Goal: Task Accomplishment & Management: Use online tool/utility

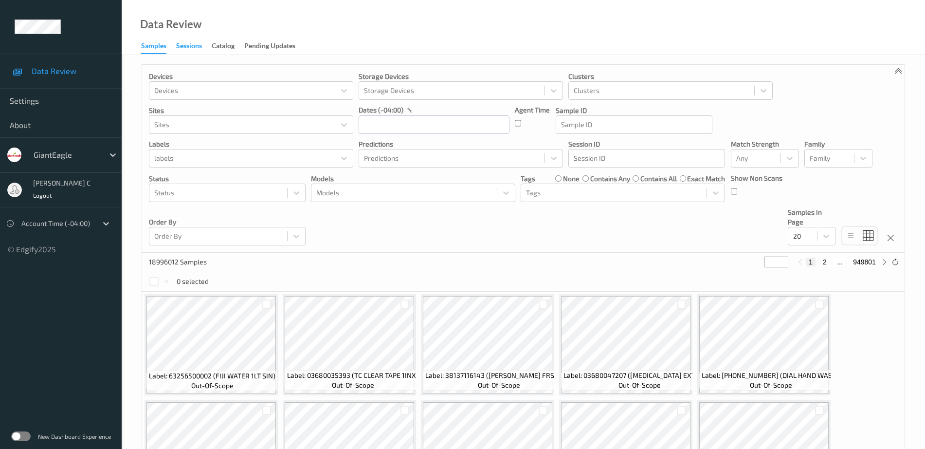
click at [195, 47] on div "Sessions" at bounding box center [189, 47] width 26 height 12
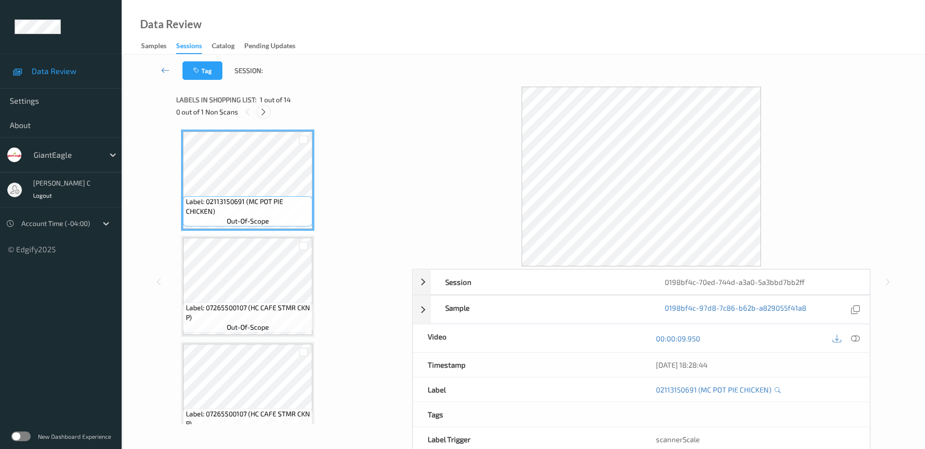
click at [262, 111] on icon at bounding box center [263, 112] width 8 height 9
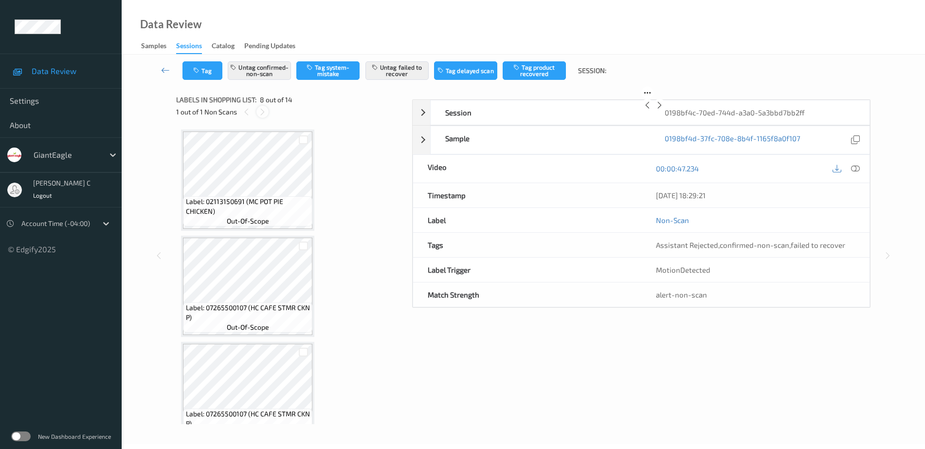
scroll to position [641, 0]
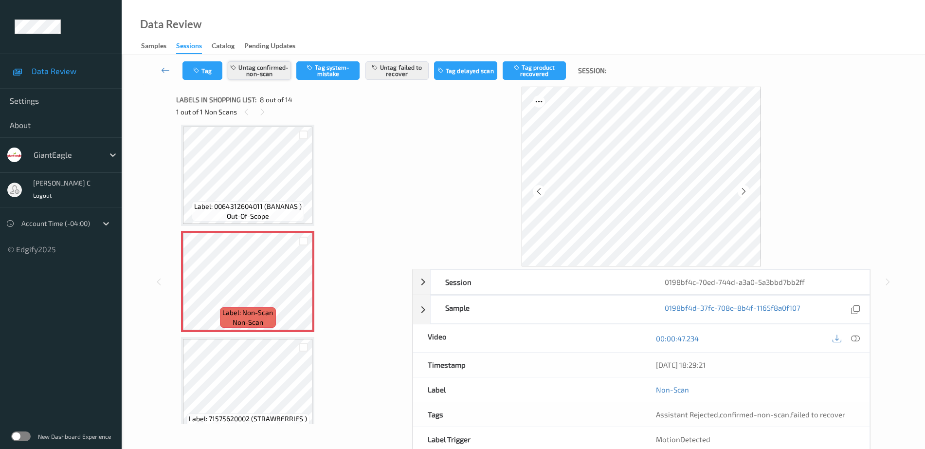
click at [266, 71] on button "Untag confirmed-non-scan" at bounding box center [259, 70] width 63 height 18
click at [382, 63] on button "Untag failed to recover" at bounding box center [396, 70] width 63 height 18
click at [337, 75] on button "Tag system-mistake" at bounding box center [327, 70] width 63 height 18
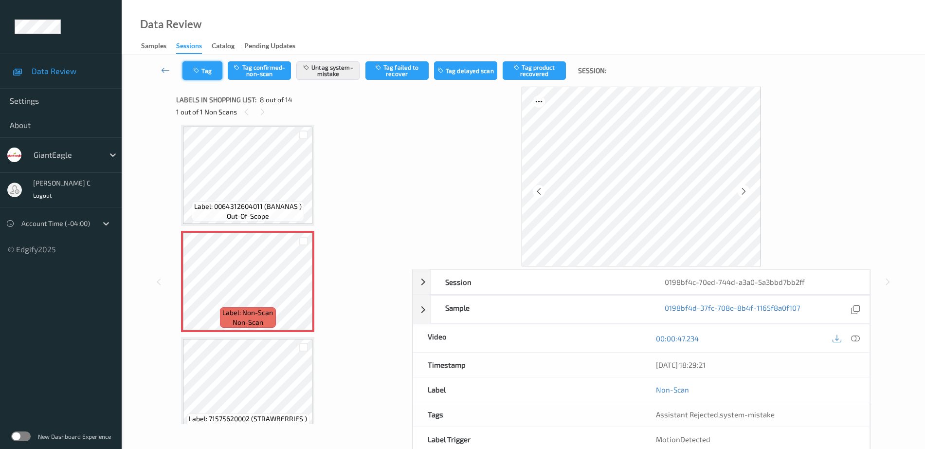
click at [213, 79] on button "Tag" at bounding box center [202, 70] width 40 height 18
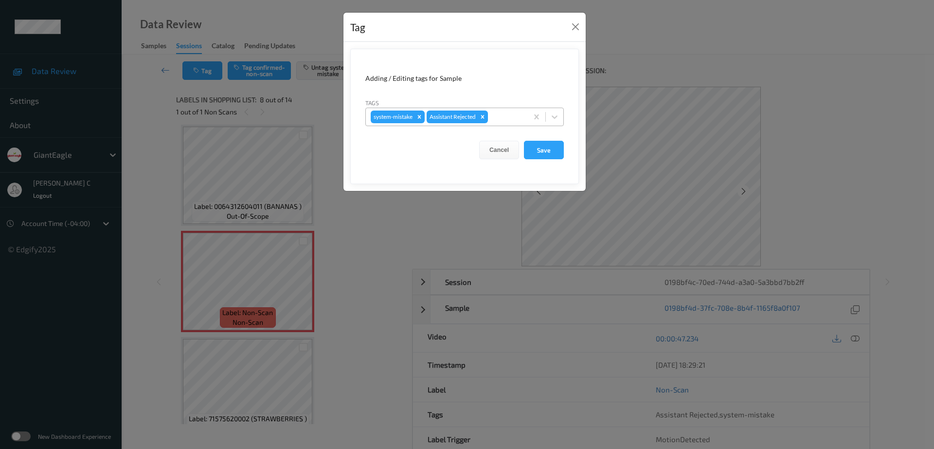
click at [508, 119] on div at bounding box center [506, 117] width 33 height 12
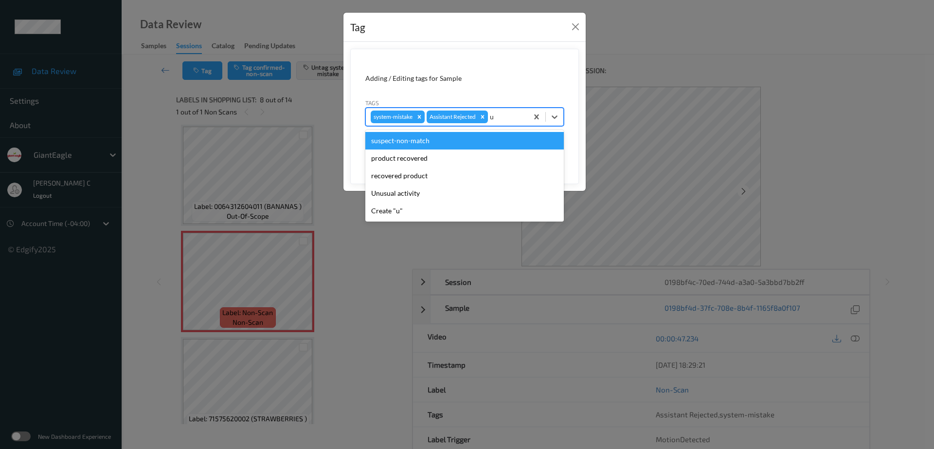
type input "un"
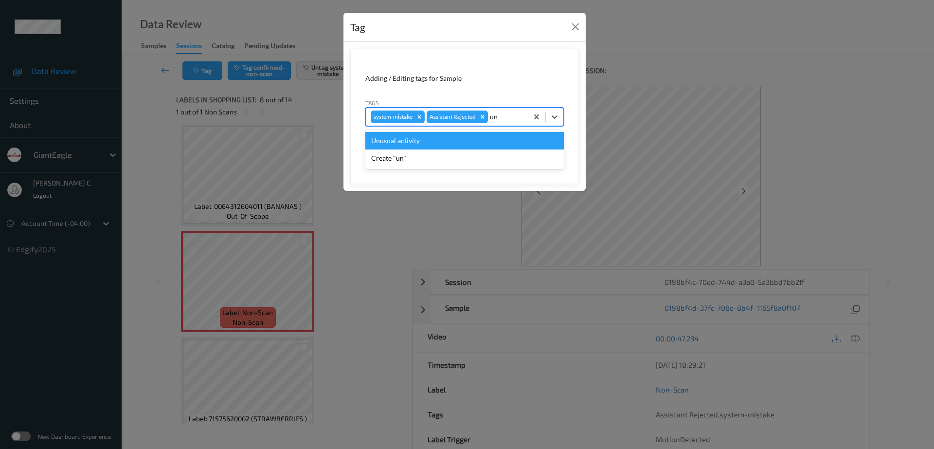
click at [412, 140] on div "Unusual activity" at bounding box center [464, 141] width 199 height 18
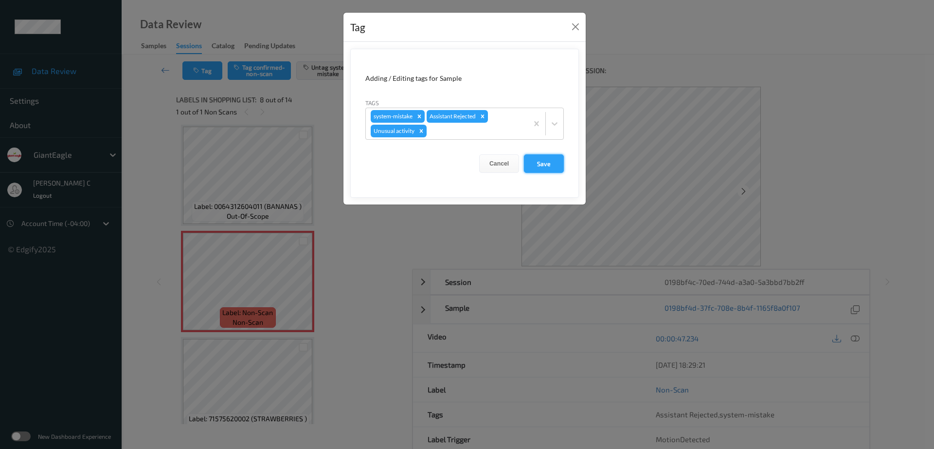
click at [539, 162] on button "Save" at bounding box center [544, 163] width 40 height 18
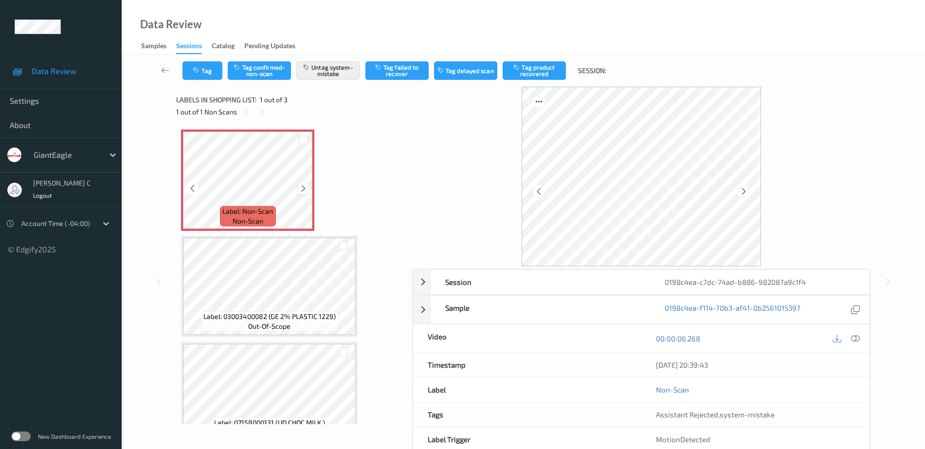
click at [302, 190] on icon at bounding box center [303, 188] width 8 height 9
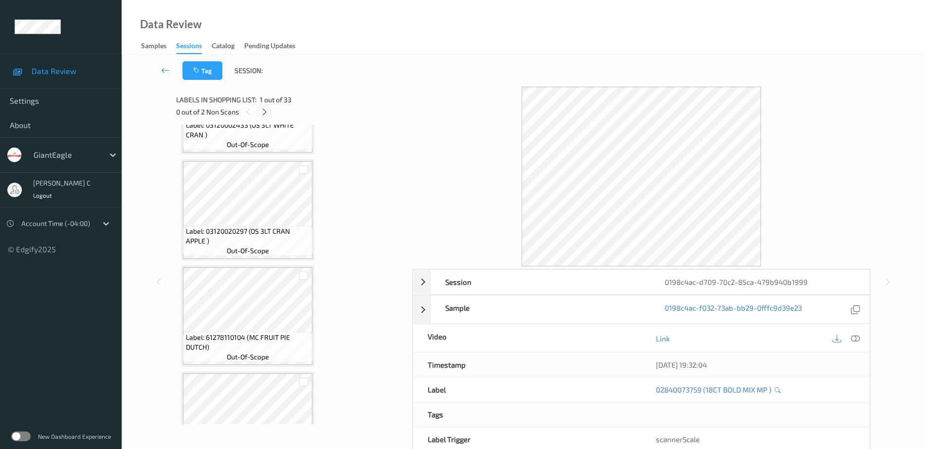
click at [264, 113] on icon at bounding box center [264, 112] width 8 height 9
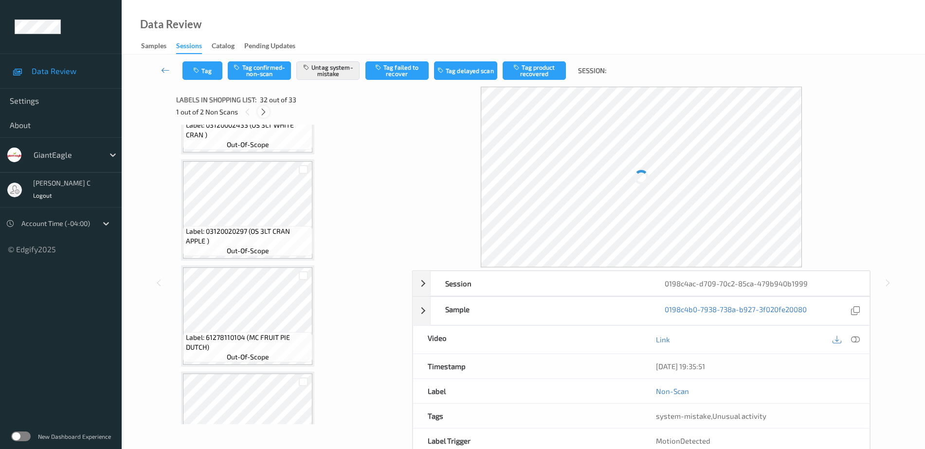
scroll to position [3187, 0]
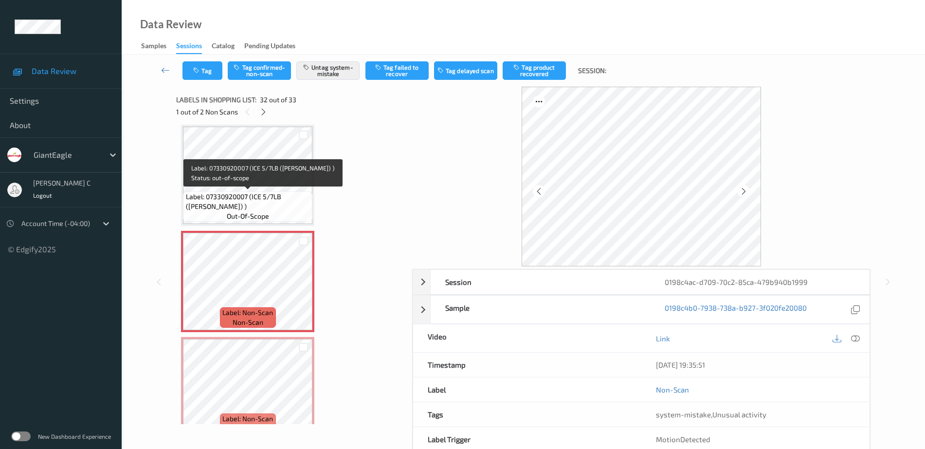
click at [259, 199] on span "Label: 07330920007 (ICE 5/7LB (BALES) )" at bounding box center [248, 201] width 125 height 19
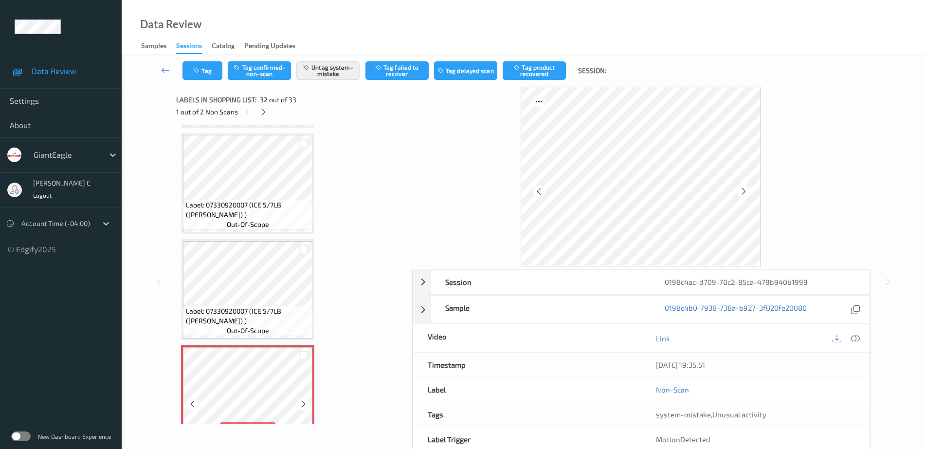
scroll to position [3066, 0]
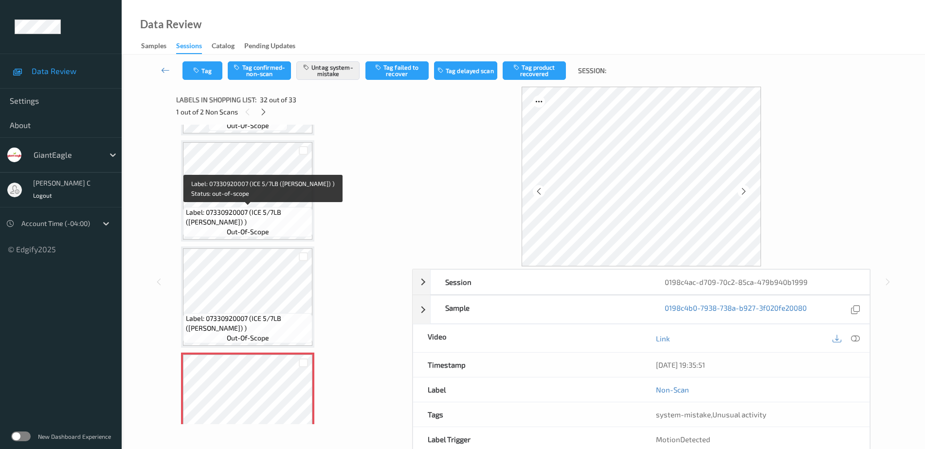
click at [238, 218] on span "Label: 07330920007 (ICE 5/7LB (BALES) )" at bounding box center [248, 216] width 125 height 19
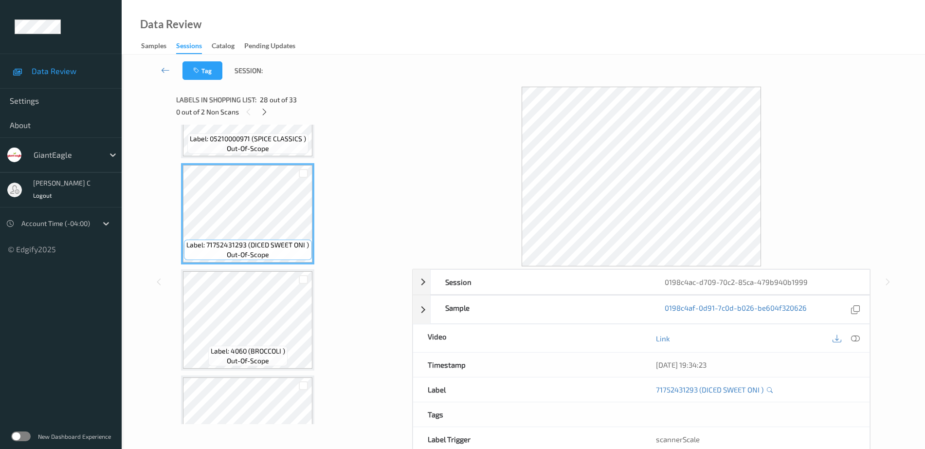
scroll to position [2883, 0]
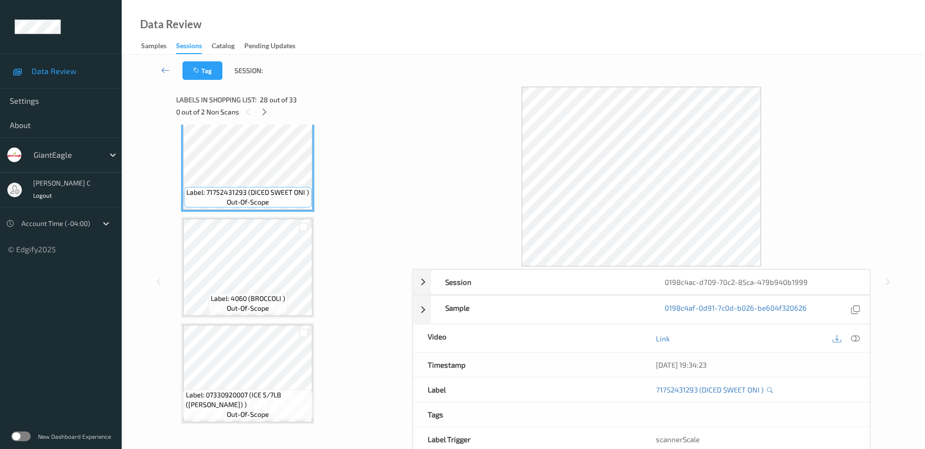
click at [249, 300] on span "Label: 4060 (BROCCOLI )" at bounding box center [248, 298] width 74 height 10
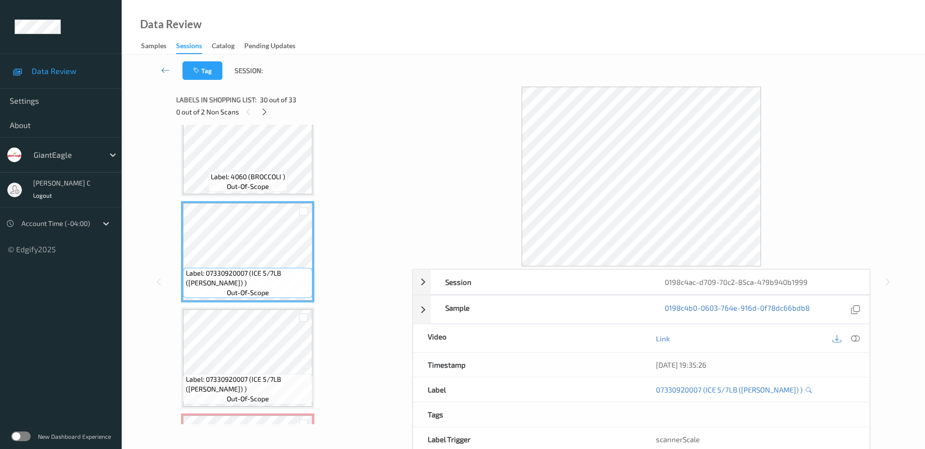
scroll to position [3126, 0]
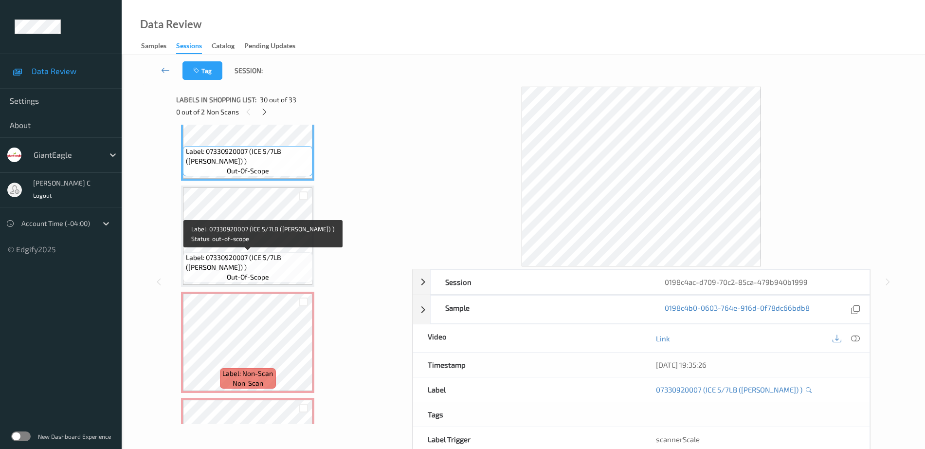
click at [225, 278] on div "Label: 07330920007 (ICE 5/7LB (BALES) ) out-of-scope" at bounding box center [247, 267] width 129 height 30
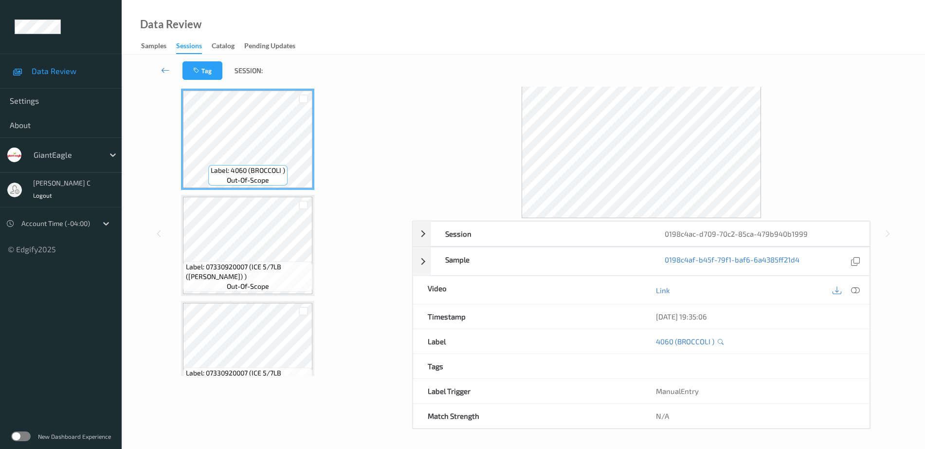
scroll to position [2841, 0]
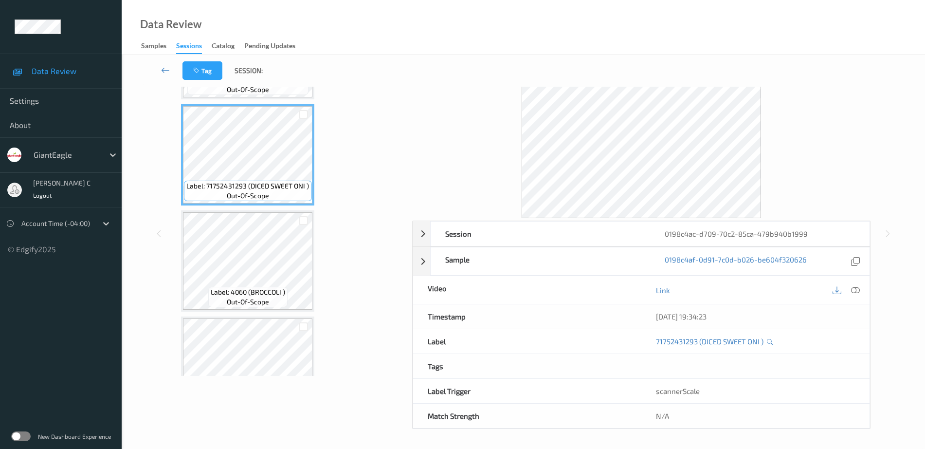
click at [861, 294] on div at bounding box center [846, 289] width 32 height 13
click at [856, 287] on icon at bounding box center [855, 290] width 9 height 9
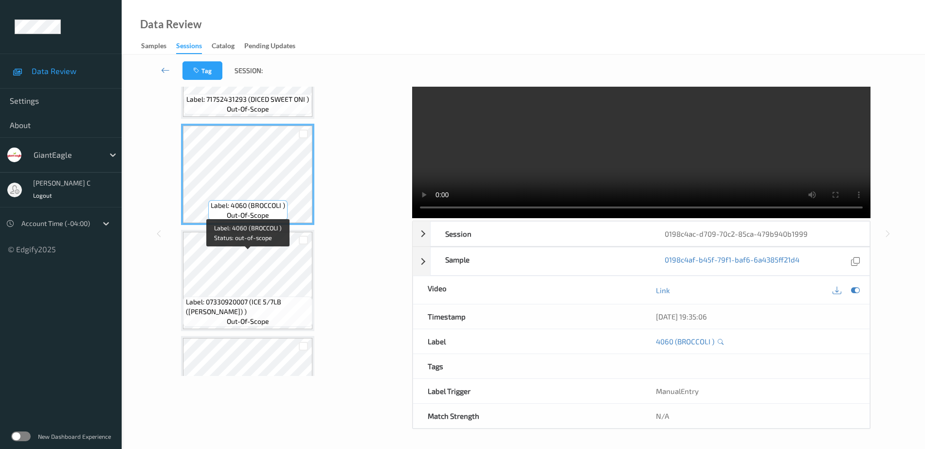
scroll to position [3024, 0]
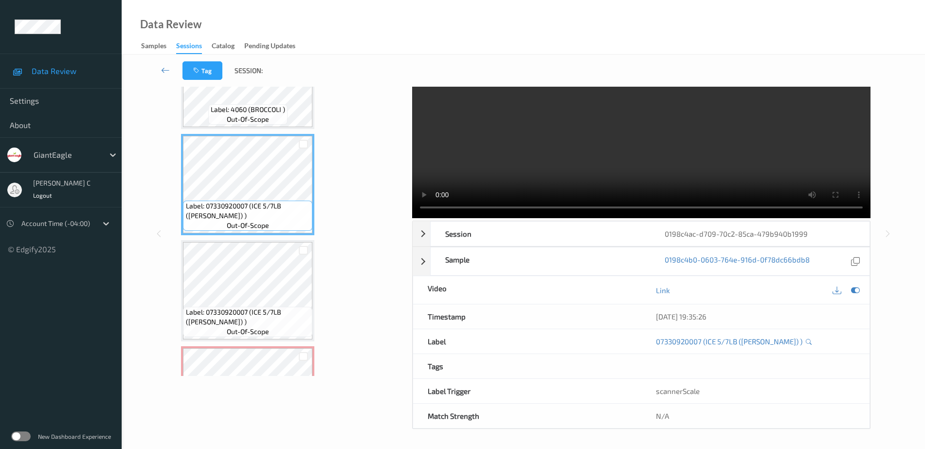
drag, startPoint x: 854, startPoint y: 290, endPoint x: 844, endPoint y: 306, distance: 18.4
click at [855, 290] on icon at bounding box center [855, 290] width 9 height 9
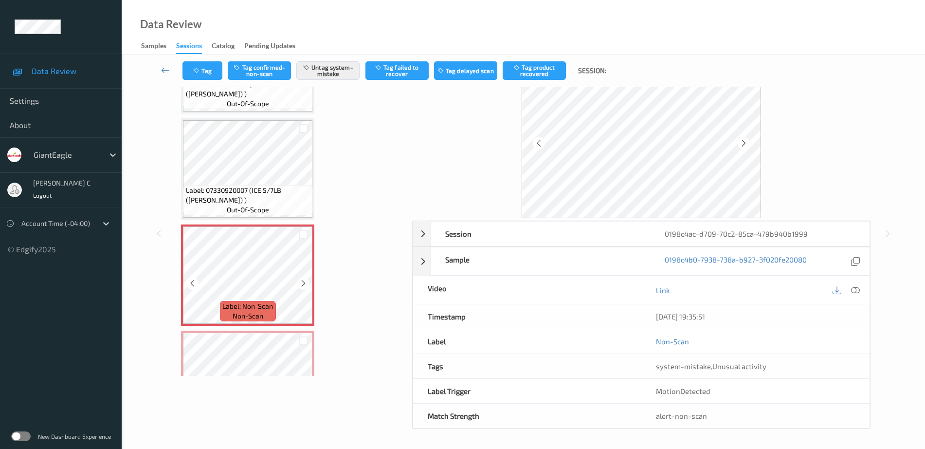
scroll to position [3206, 0]
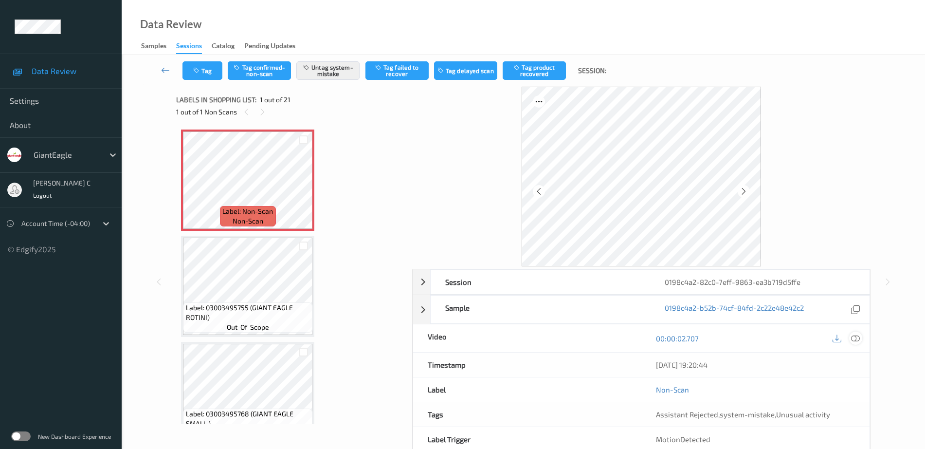
click at [854, 341] on icon at bounding box center [855, 338] width 9 height 9
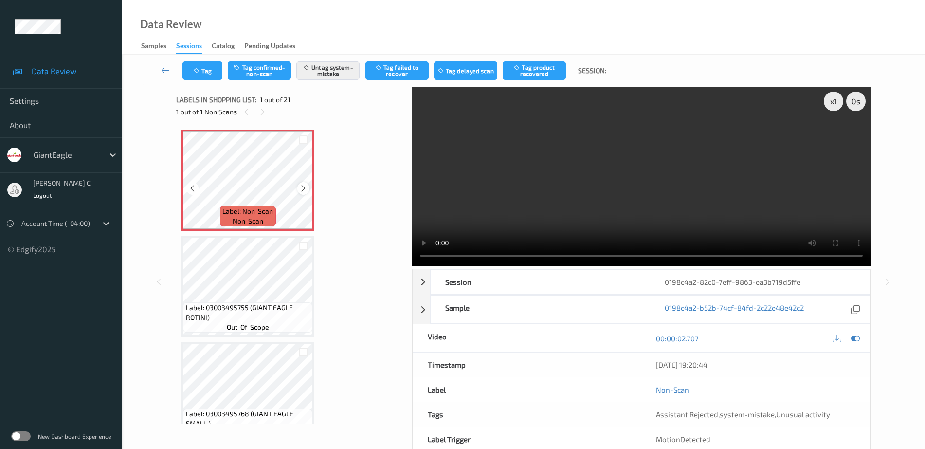
click at [306, 185] on icon at bounding box center [303, 188] width 8 height 9
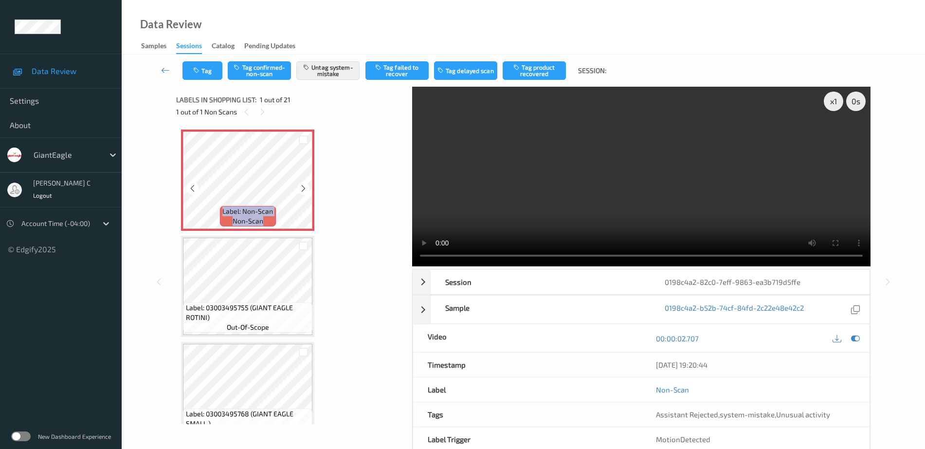
click at [306, 185] on icon at bounding box center [303, 188] width 8 height 9
click at [212, 70] on button "Tag" at bounding box center [202, 70] width 40 height 18
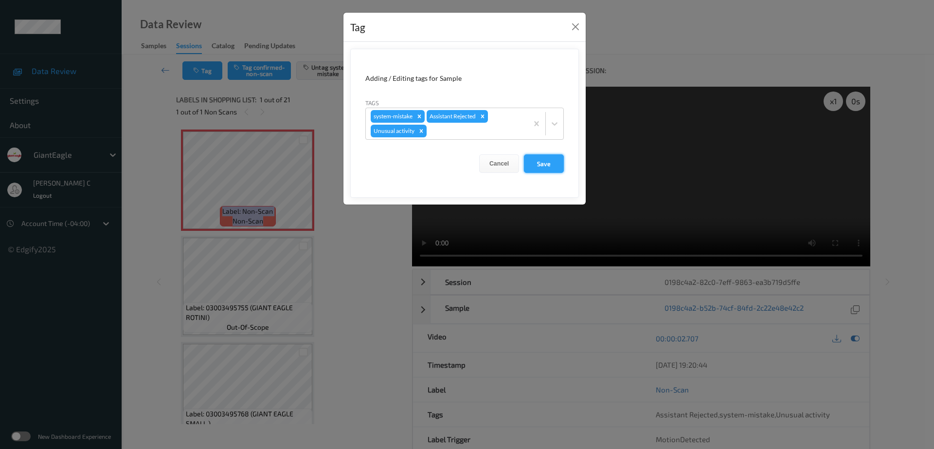
click at [538, 164] on button "Save" at bounding box center [544, 163] width 40 height 18
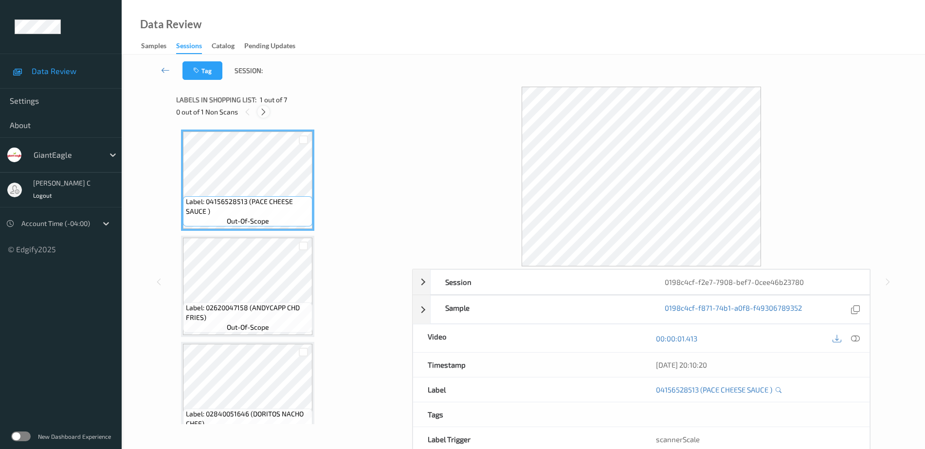
click at [264, 112] on icon at bounding box center [263, 112] width 8 height 9
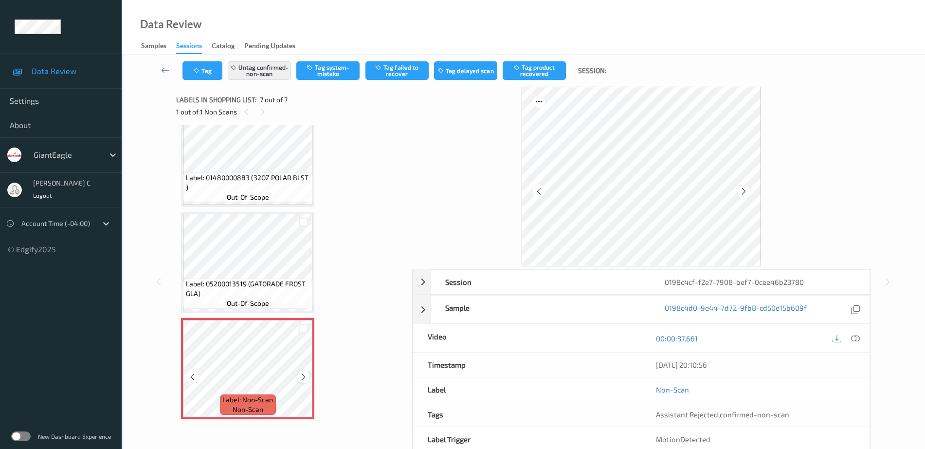
click at [304, 378] on icon at bounding box center [303, 376] width 8 height 9
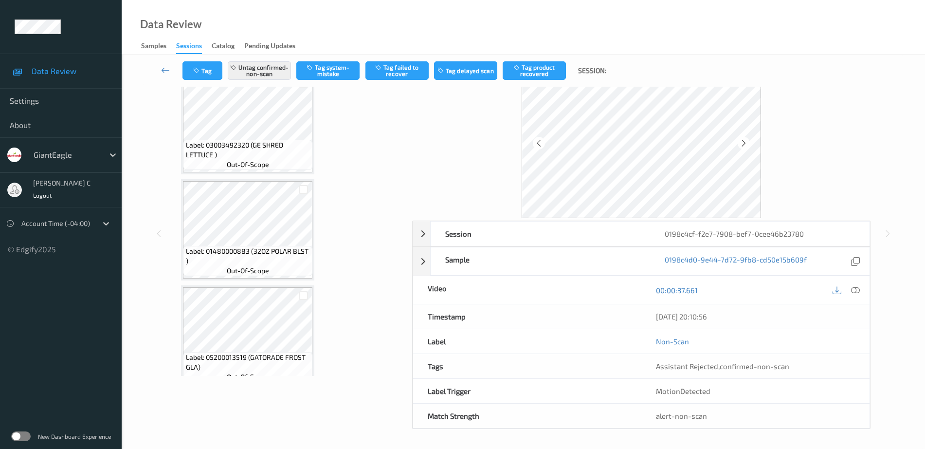
scroll to position [205, 0]
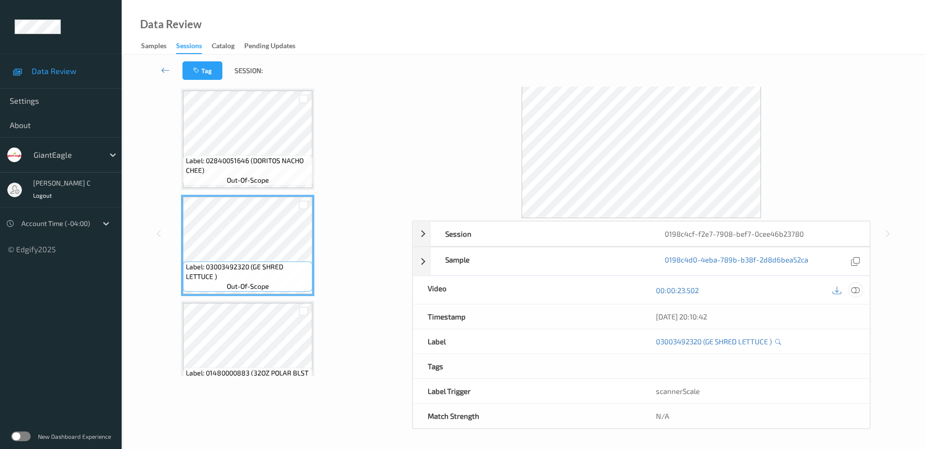
click at [859, 290] on icon at bounding box center [855, 290] width 9 height 9
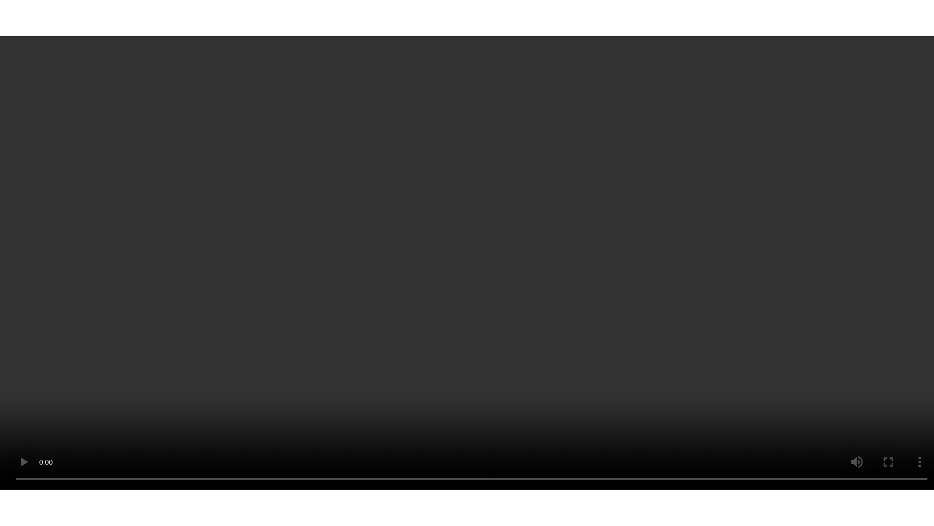
scroll to position [448, 0]
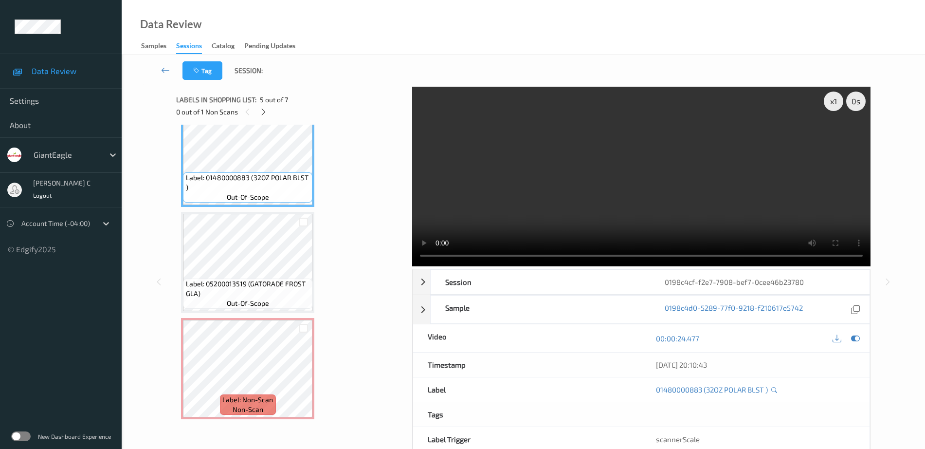
click at [247, 290] on span "Label: 05200013519 (GATORADE FROST GLA)" at bounding box center [248, 288] width 125 height 19
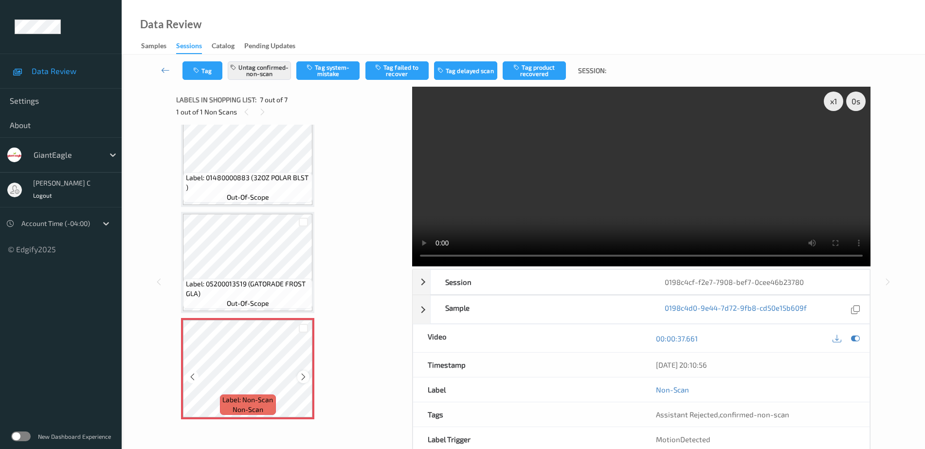
click at [301, 376] on icon at bounding box center [303, 376] width 8 height 9
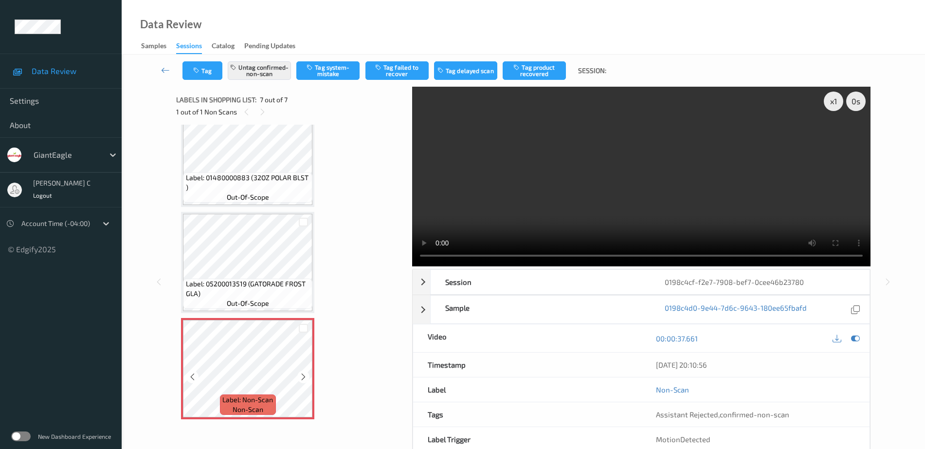
click at [301, 376] on icon at bounding box center [303, 376] width 8 height 9
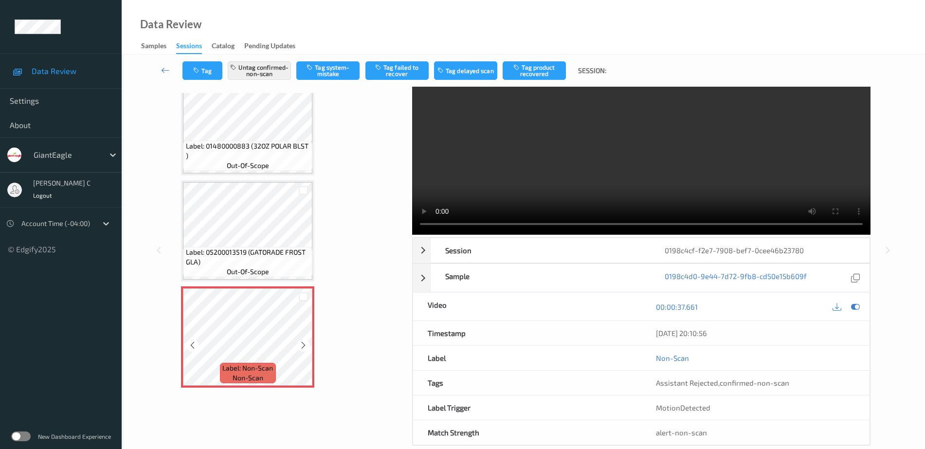
scroll to position [48, 0]
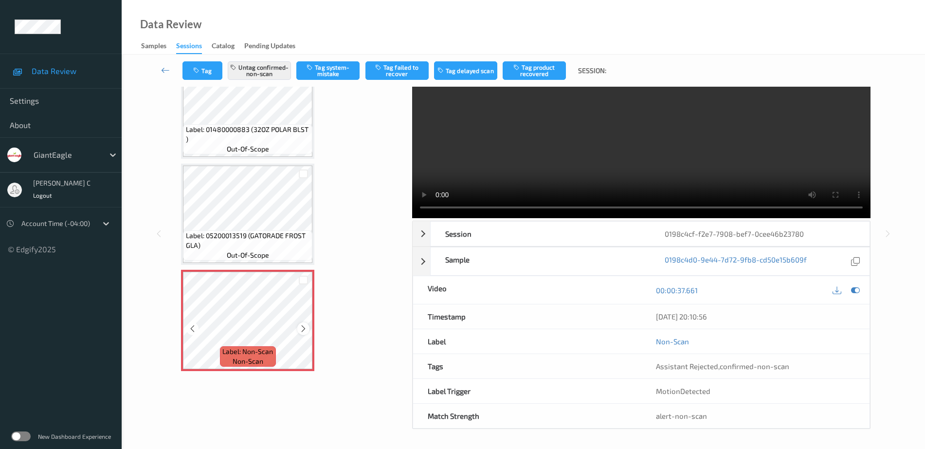
click at [303, 324] on icon at bounding box center [303, 328] width 8 height 9
drag, startPoint x: 261, startPoint y: 69, endPoint x: 255, endPoint y: 64, distance: 7.9
click at [257, 65] on button "Untag confirmed-non-scan" at bounding box center [259, 70] width 63 height 18
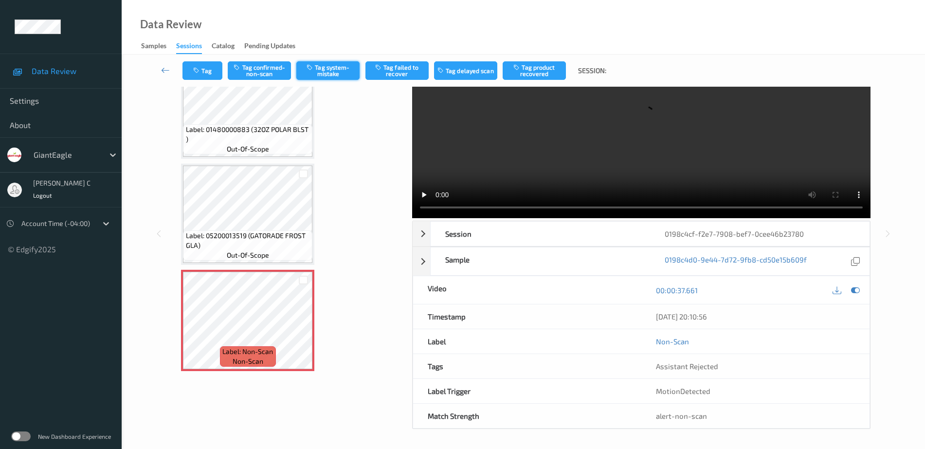
scroll to position [0, 0]
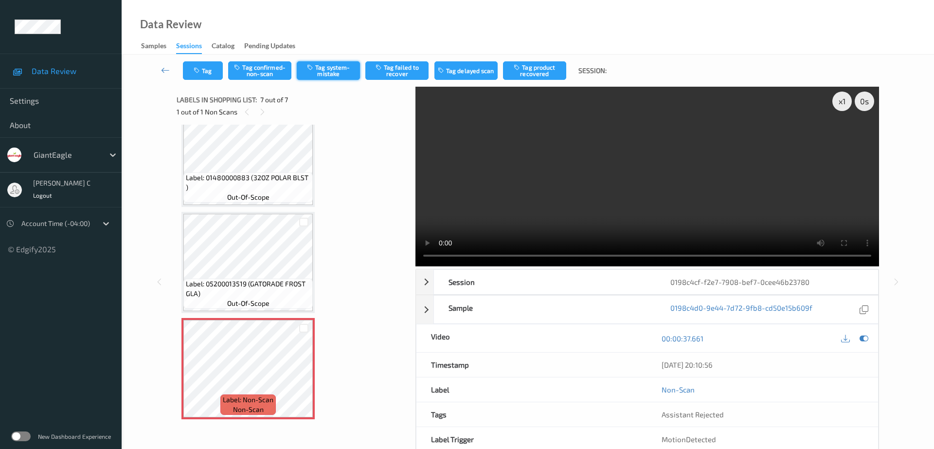
click at [322, 70] on button "Tag system-mistake" at bounding box center [328, 70] width 63 height 18
click at [207, 78] on button "Tag" at bounding box center [203, 70] width 40 height 18
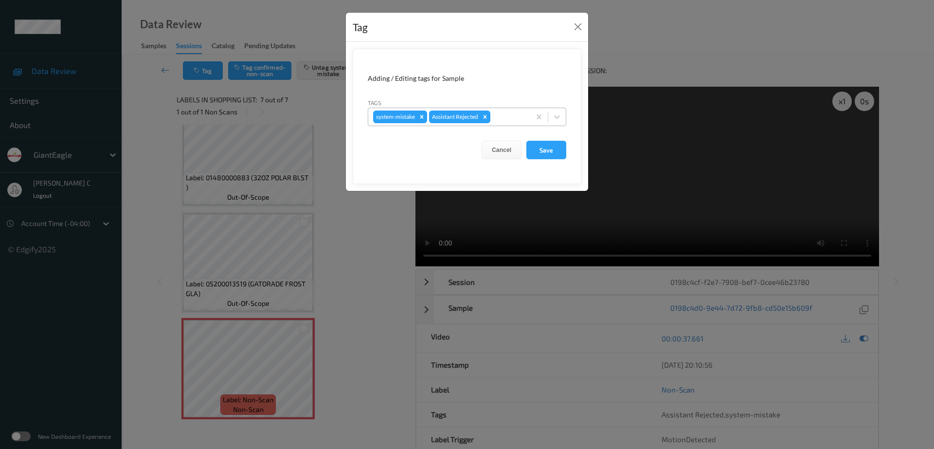
click at [502, 112] on div at bounding box center [508, 117] width 33 height 12
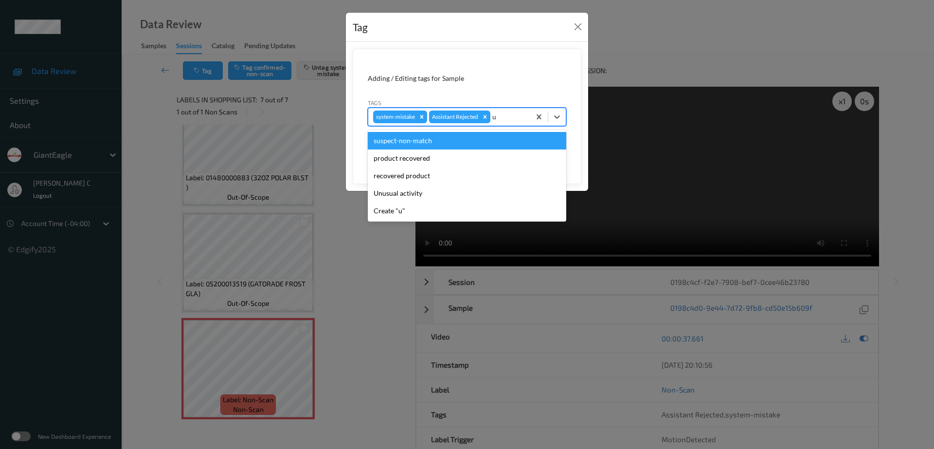
type input "un"
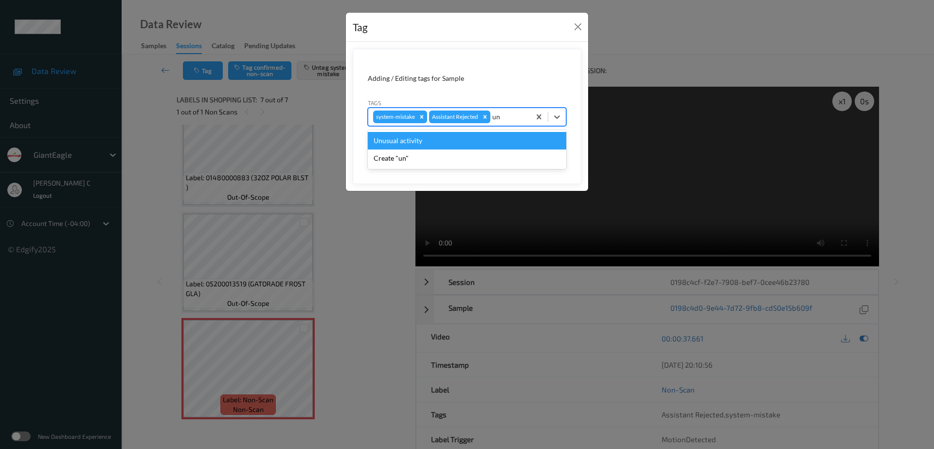
click at [443, 139] on div "Unusual activity" at bounding box center [467, 141] width 199 height 18
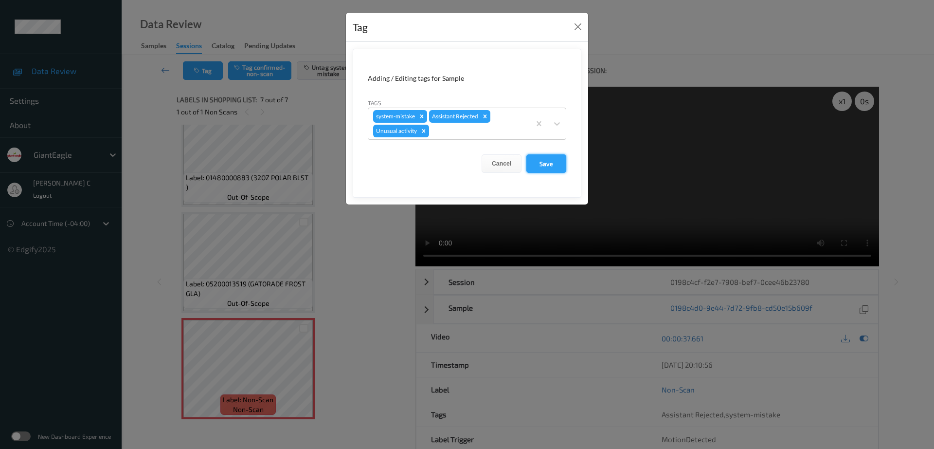
click at [556, 160] on button "Save" at bounding box center [546, 163] width 40 height 18
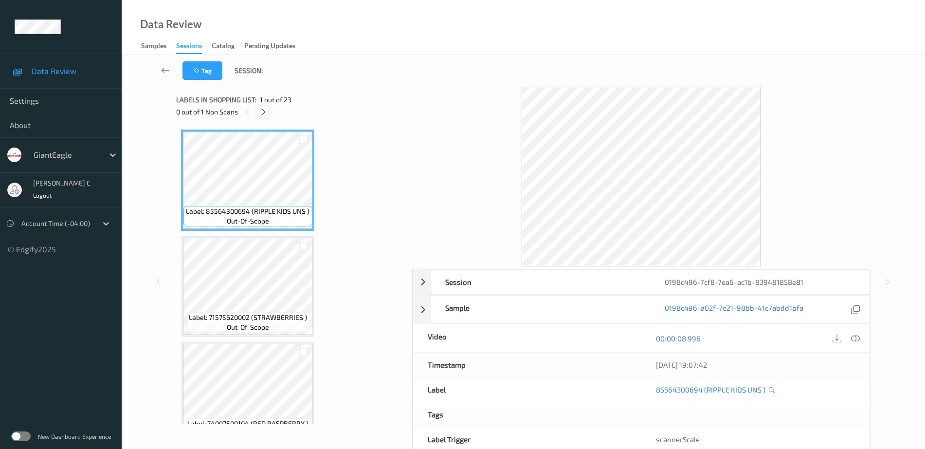
click at [267, 109] on icon at bounding box center [263, 112] width 8 height 9
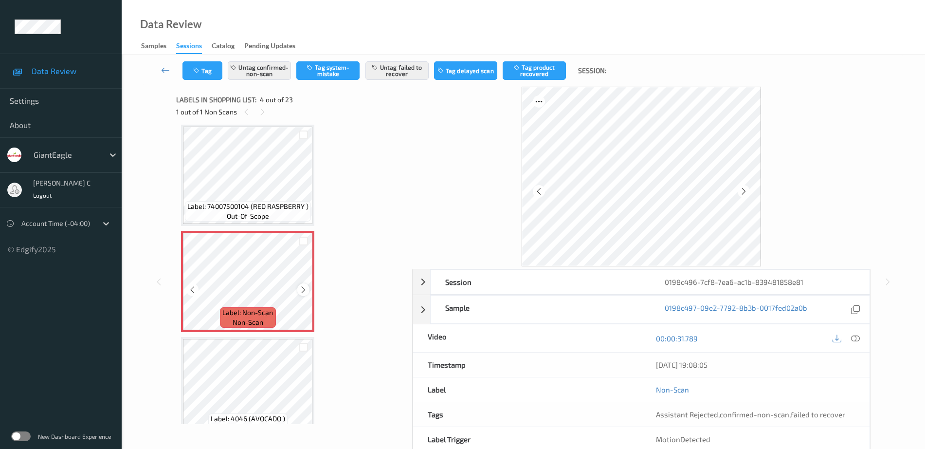
click at [301, 287] on icon at bounding box center [303, 289] width 8 height 9
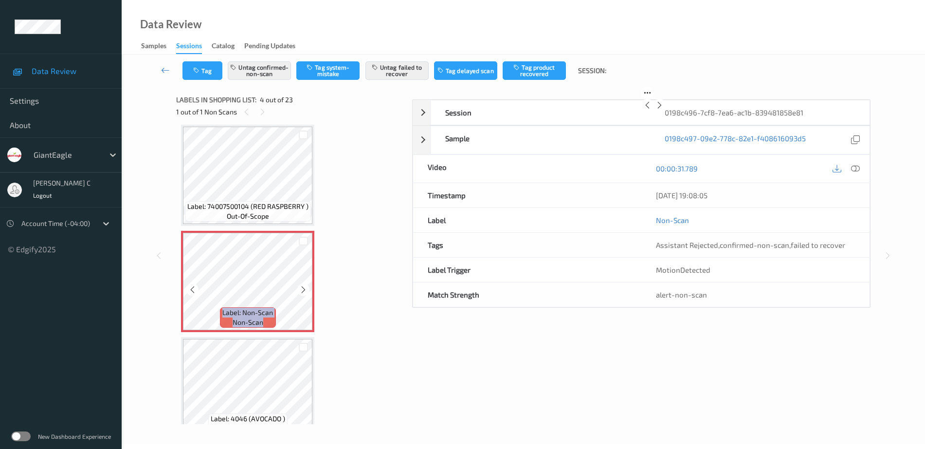
click at [301, 287] on icon at bounding box center [303, 289] width 8 height 9
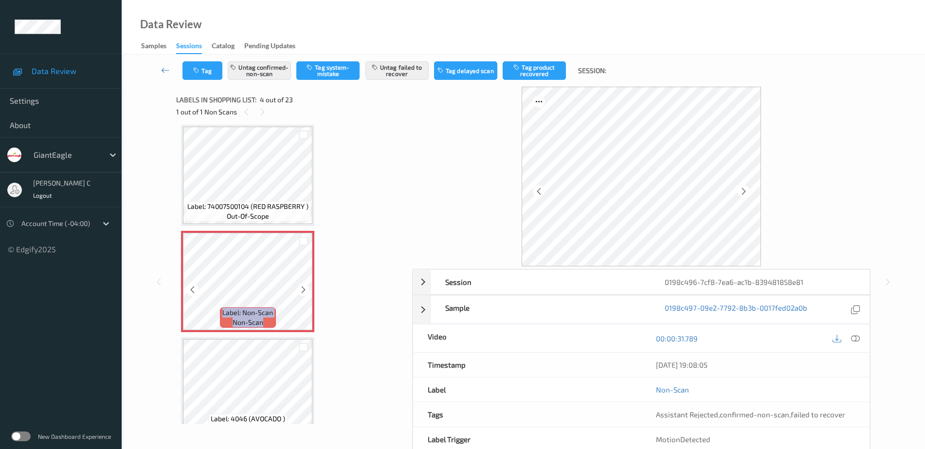
click at [301, 287] on icon at bounding box center [303, 289] width 8 height 9
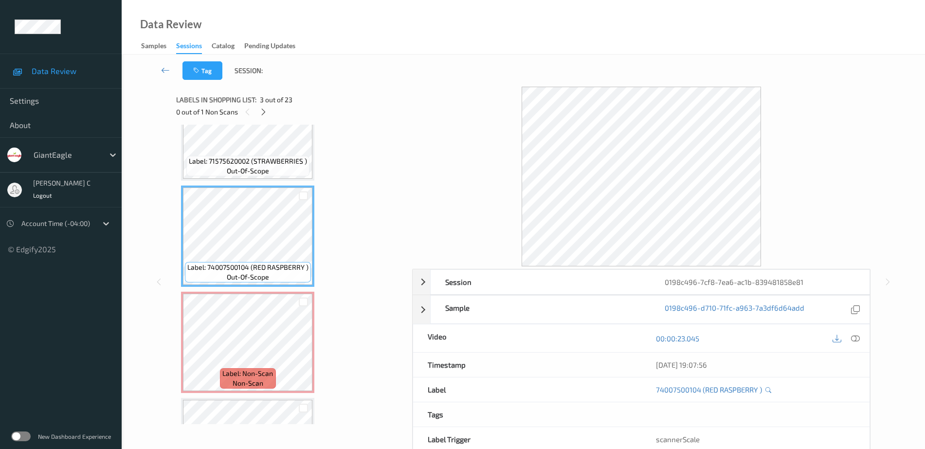
scroll to position [278, 0]
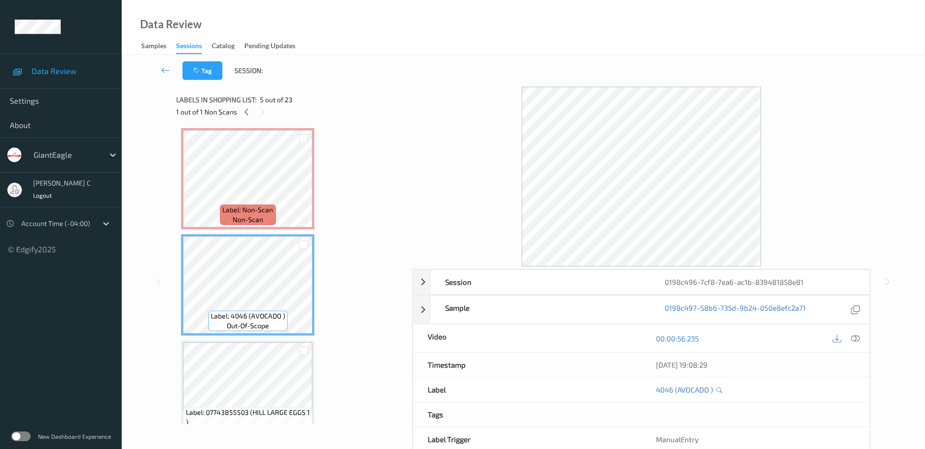
scroll to position [217, 0]
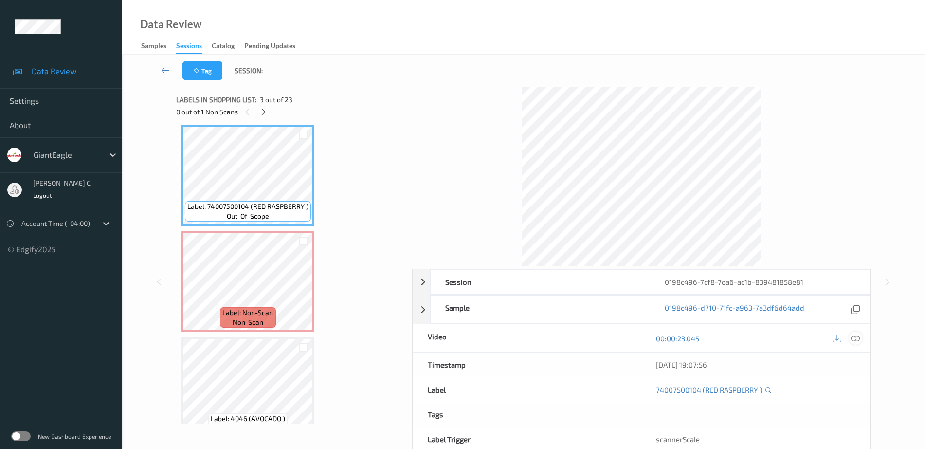
click at [857, 340] on icon at bounding box center [855, 338] width 9 height 9
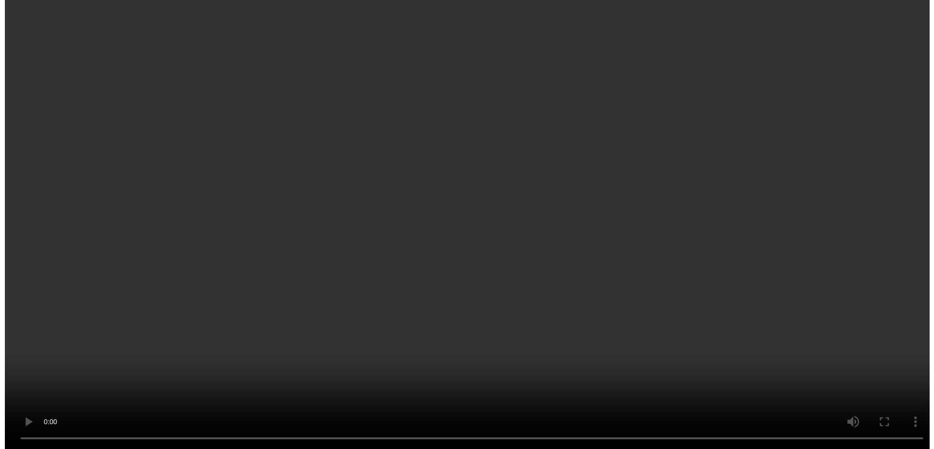
scroll to position [278, 0]
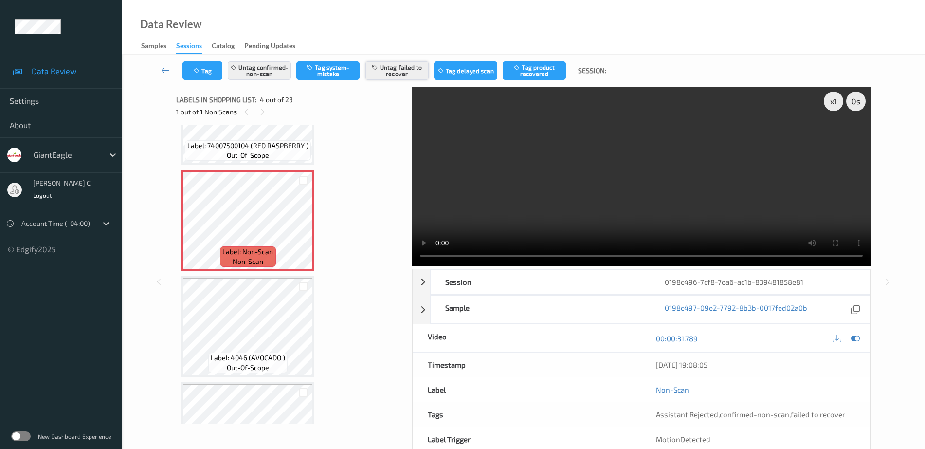
click at [388, 71] on button "Untag failed to recover" at bounding box center [396, 70] width 63 height 18
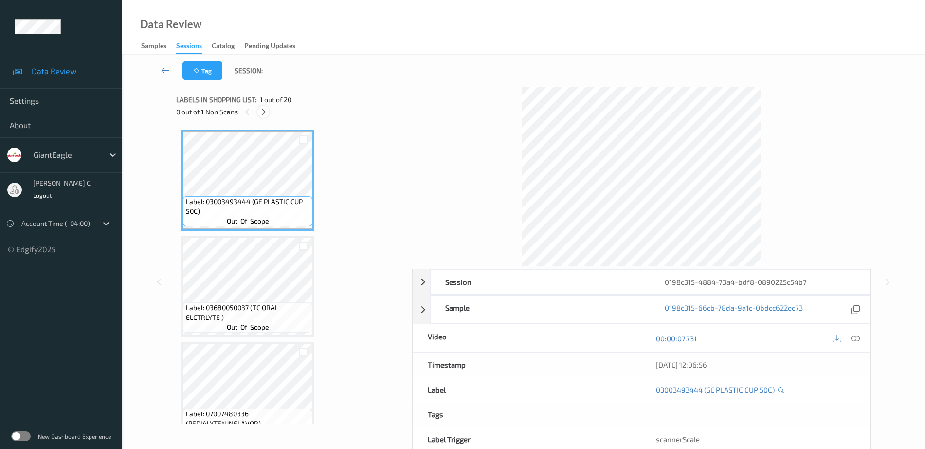
click at [262, 110] on icon at bounding box center [263, 112] width 8 height 9
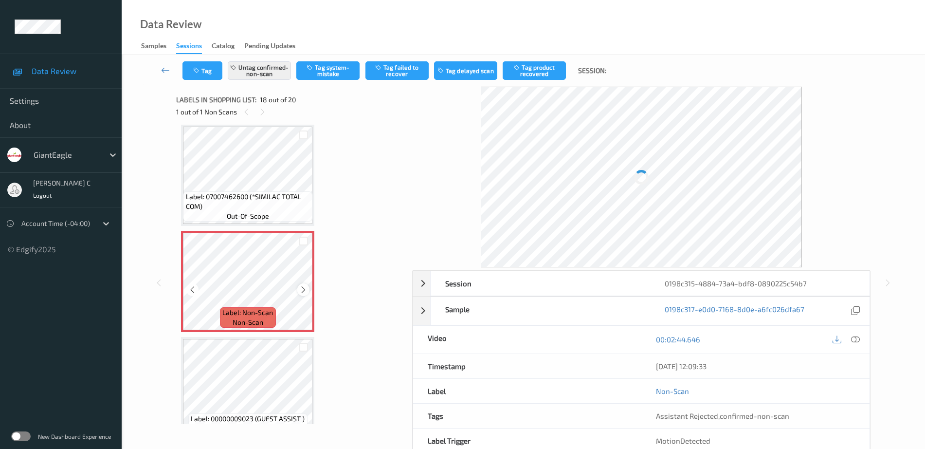
click at [303, 293] on icon at bounding box center [303, 289] width 8 height 9
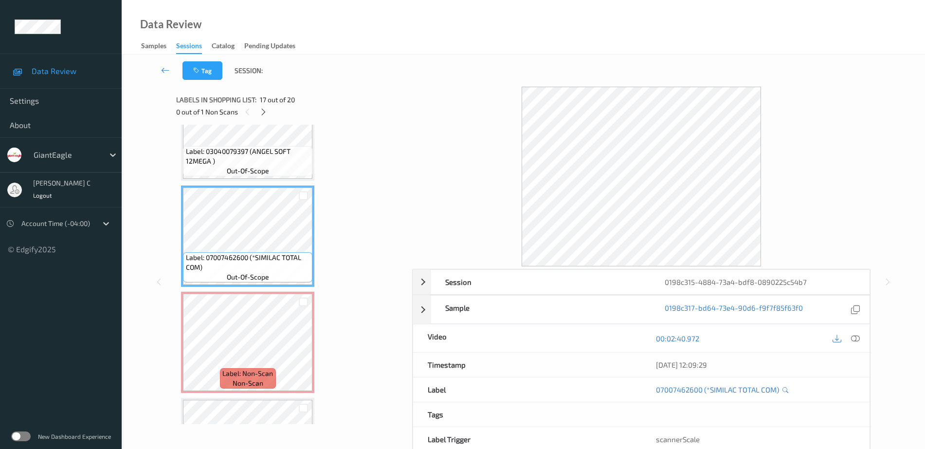
scroll to position [1580, 0]
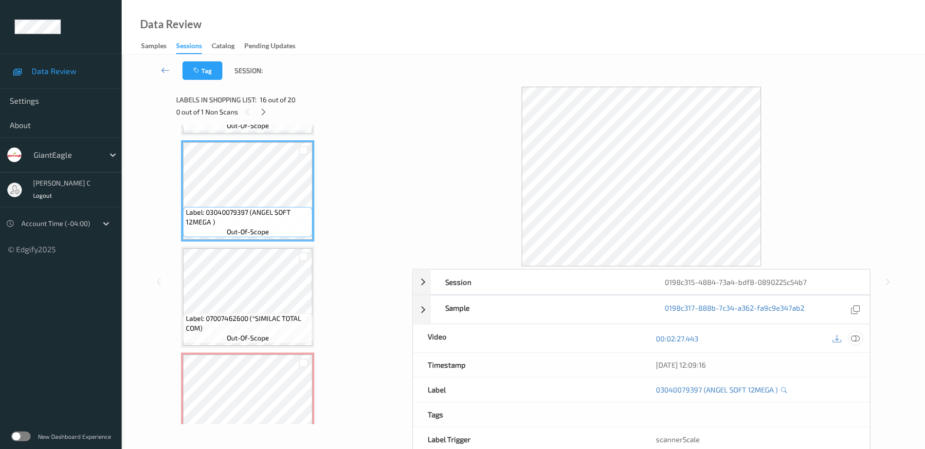
click at [856, 341] on icon at bounding box center [855, 338] width 9 height 9
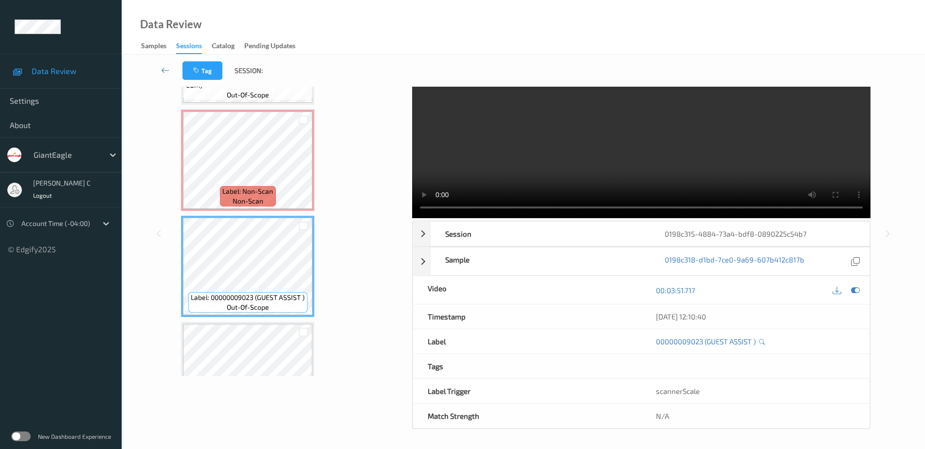
scroll to position [1706, 0]
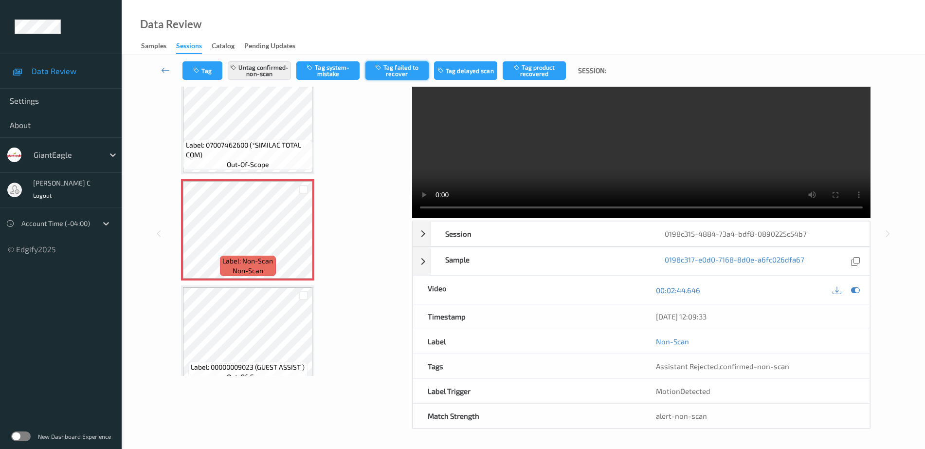
click at [403, 75] on button "Tag failed to recover" at bounding box center [396, 70] width 63 height 18
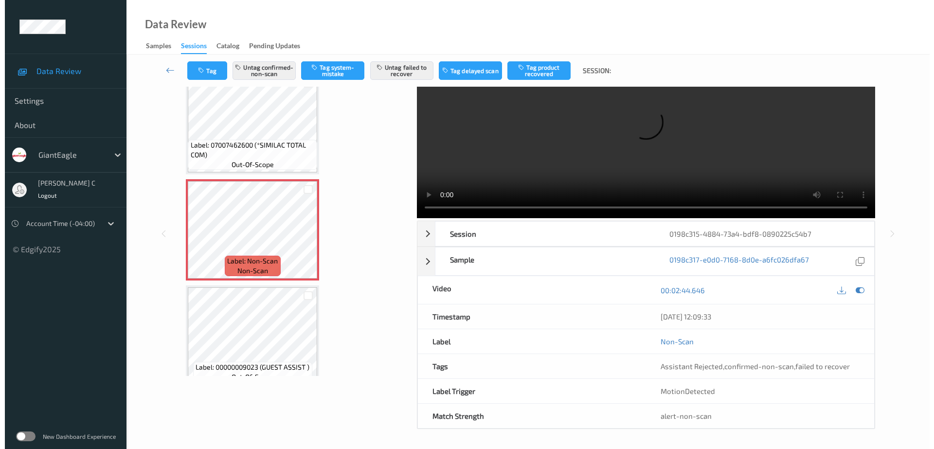
scroll to position [0, 0]
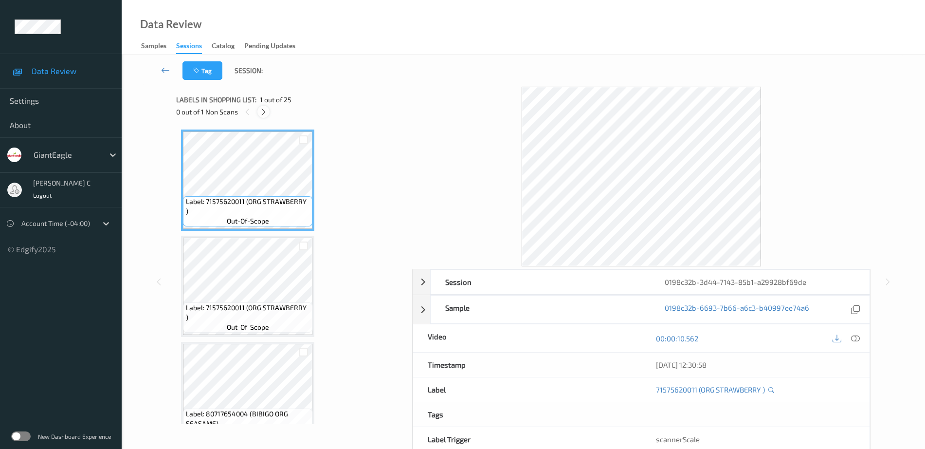
click at [264, 112] on icon at bounding box center [263, 112] width 8 height 9
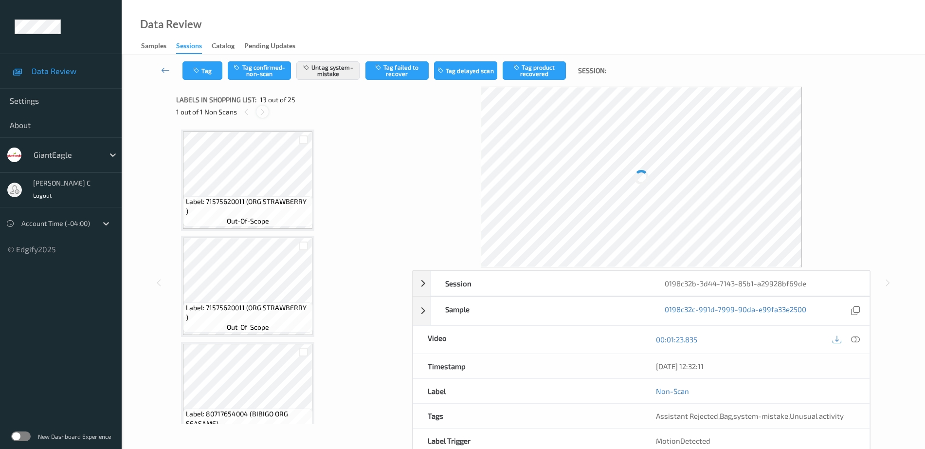
scroll to position [1172, 0]
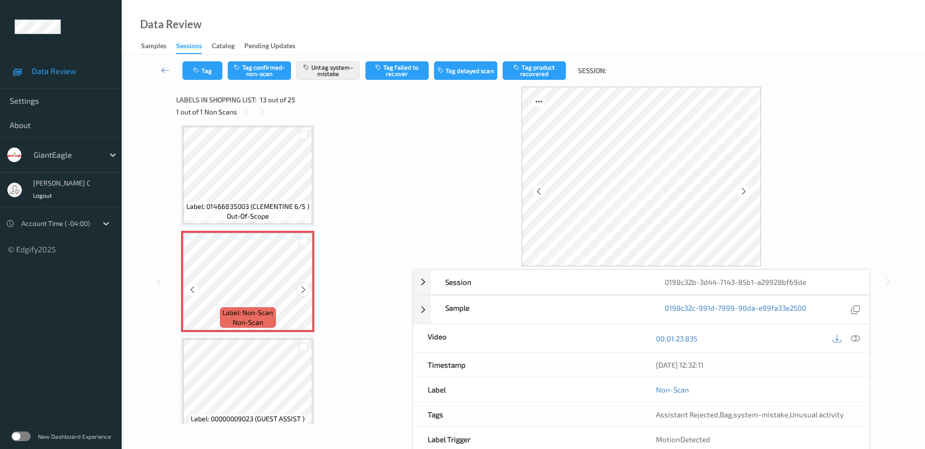
click at [304, 290] on icon at bounding box center [303, 289] width 8 height 9
click at [305, 290] on icon at bounding box center [303, 289] width 8 height 9
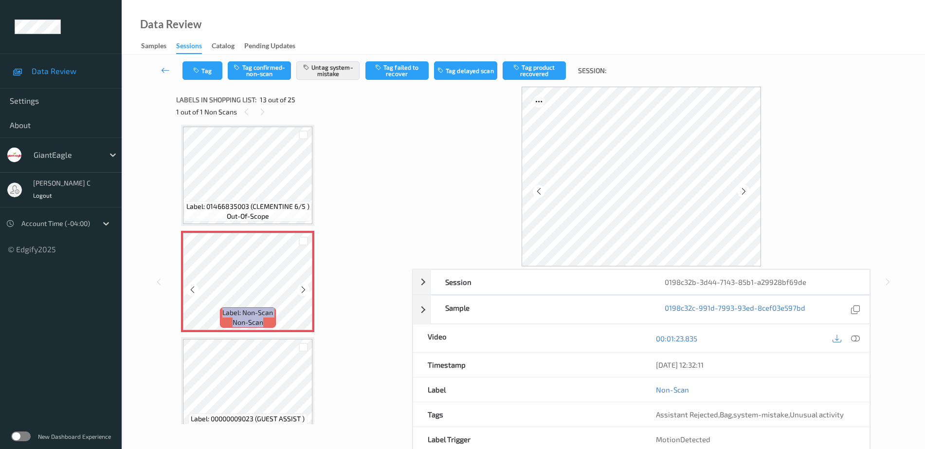
click at [305, 290] on icon at bounding box center [303, 289] width 8 height 9
click at [300, 285] on icon at bounding box center [303, 289] width 8 height 9
click at [300, 286] on icon at bounding box center [303, 289] width 8 height 9
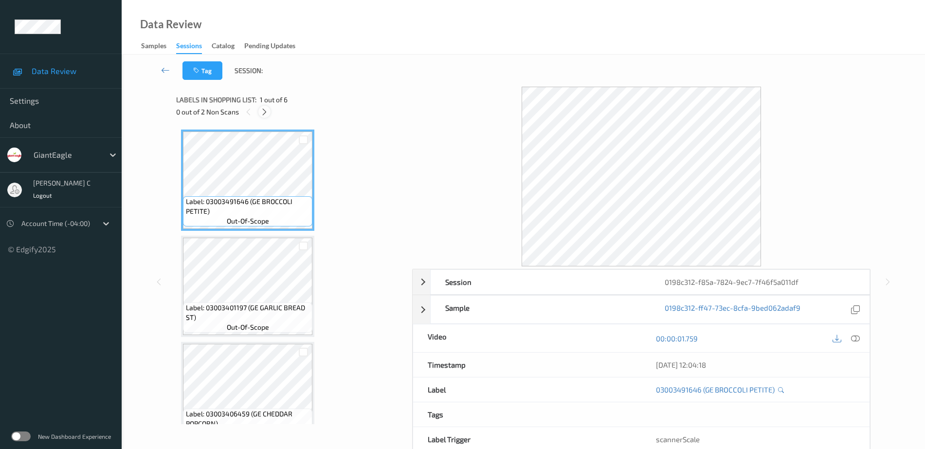
click at [267, 112] on icon at bounding box center [264, 112] width 8 height 9
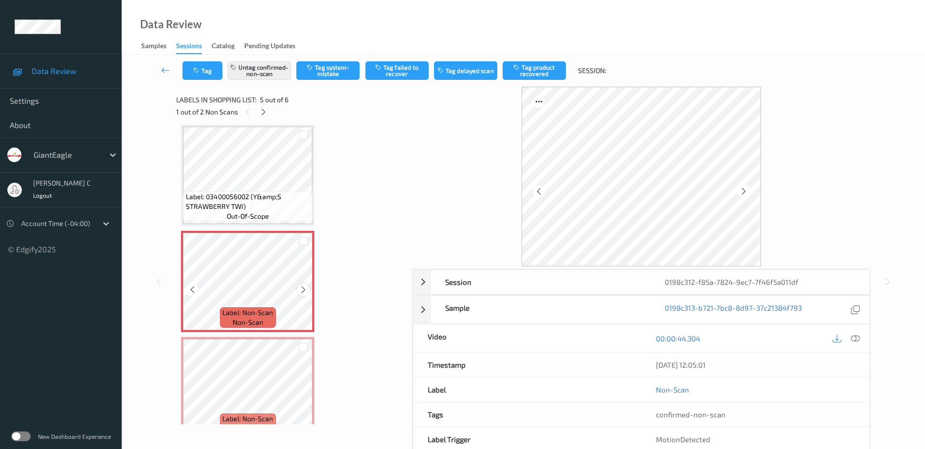
click at [304, 285] on icon at bounding box center [303, 289] width 8 height 9
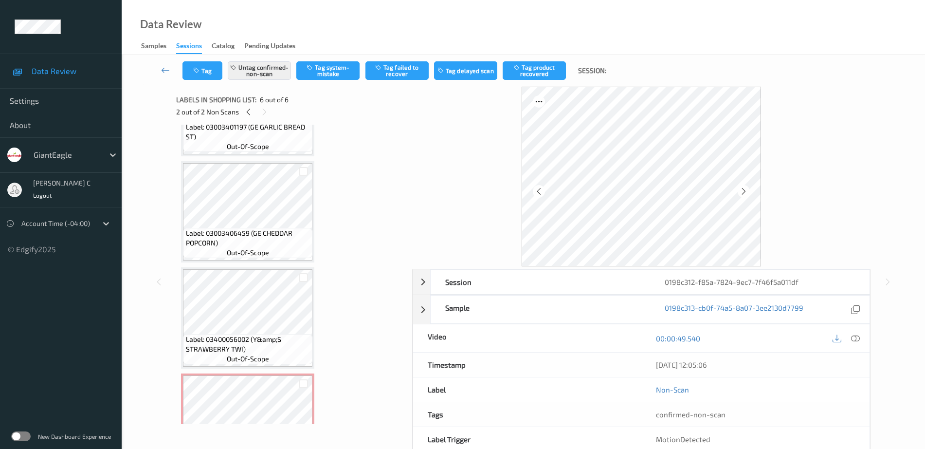
scroll to position [160, 0]
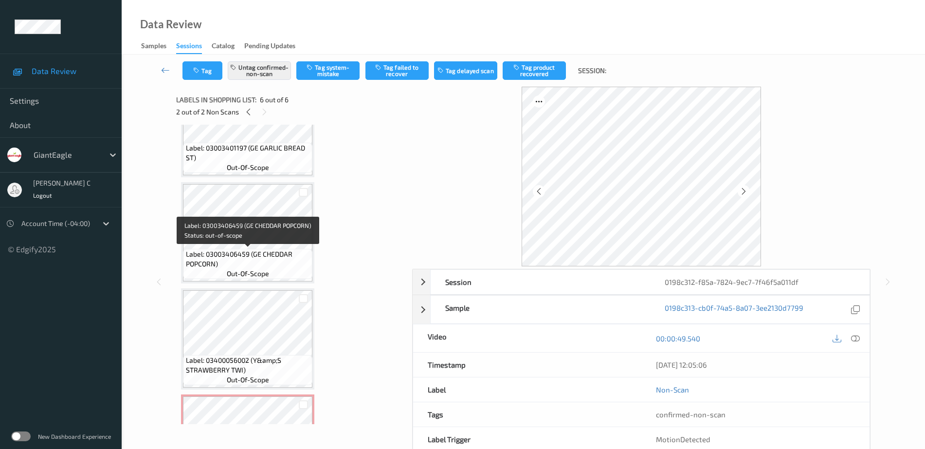
click at [245, 250] on span "Label: 03003406459 (GE CHEDDAR POPCORN)" at bounding box center [248, 258] width 125 height 19
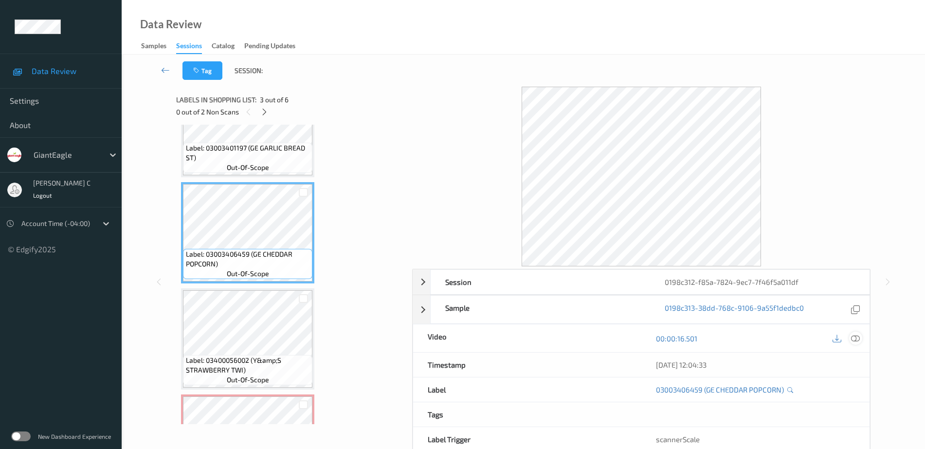
click at [861, 337] on div at bounding box center [855, 337] width 13 height 13
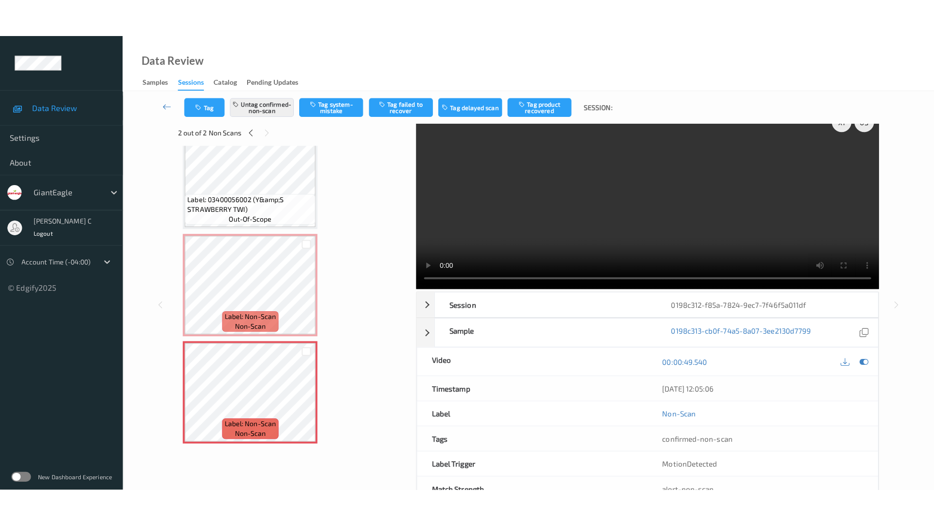
scroll to position [0, 0]
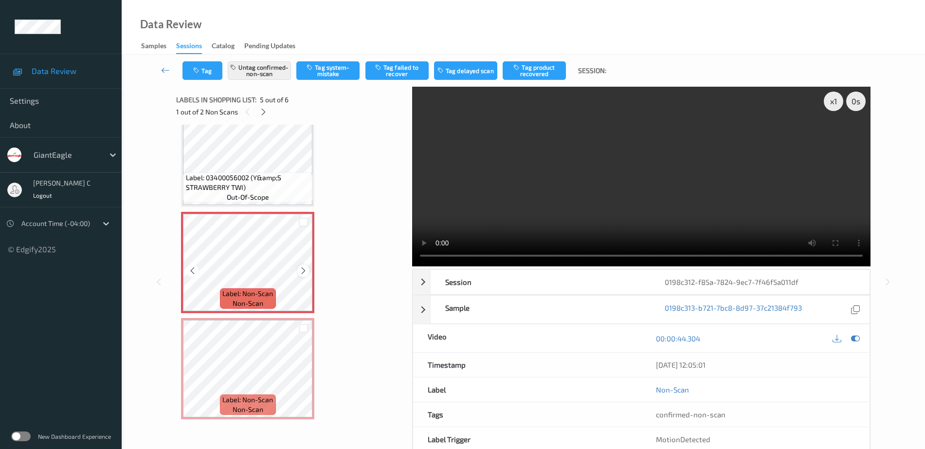
click at [302, 272] on icon at bounding box center [303, 270] width 8 height 9
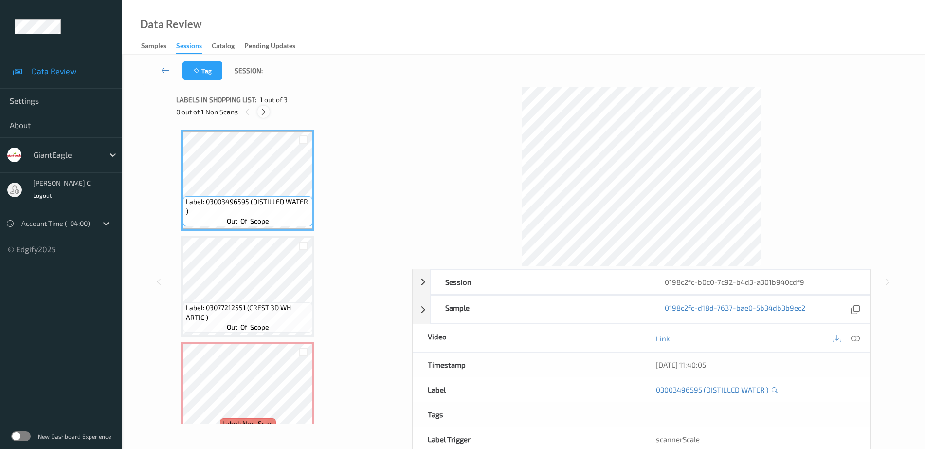
click at [267, 110] on div at bounding box center [263, 112] width 12 height 12
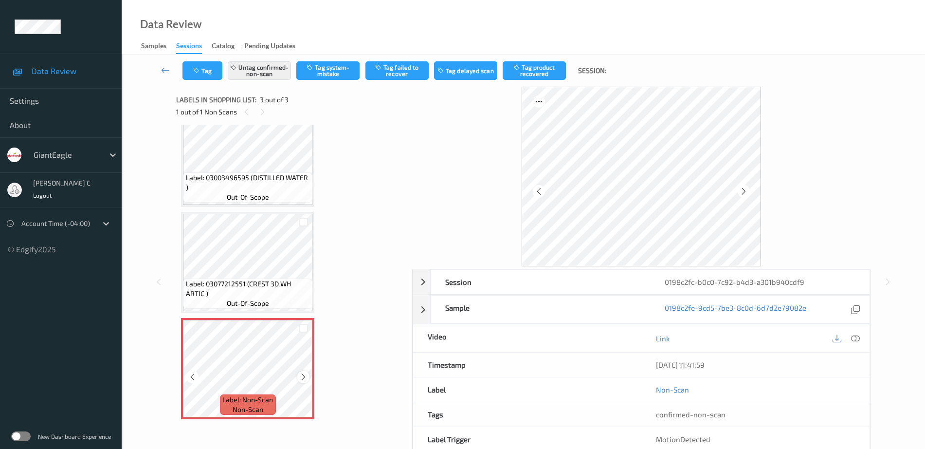
click at [300, 379] on icon at bounding box center [303, 376] width 8 height 9
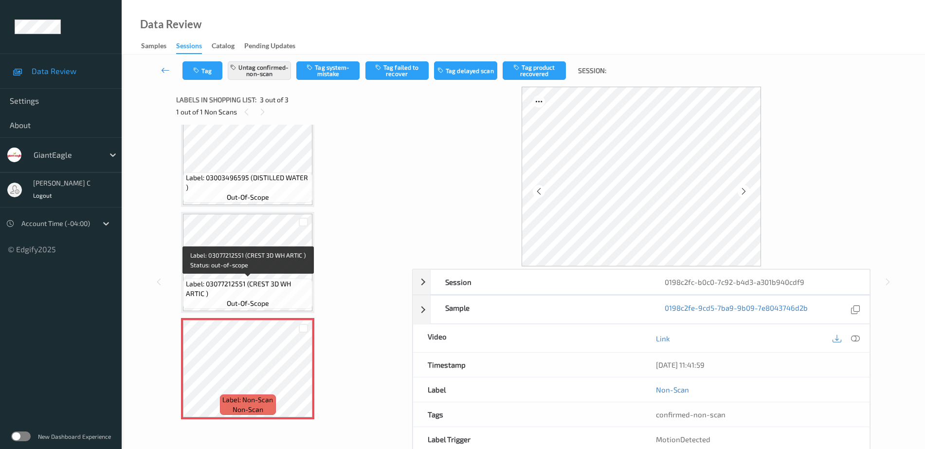
click at [251, 283] on span "Label: 03077212551 (CREST 3D WH ARTIC )" at bounding box center [248, 288] width 125 height 19
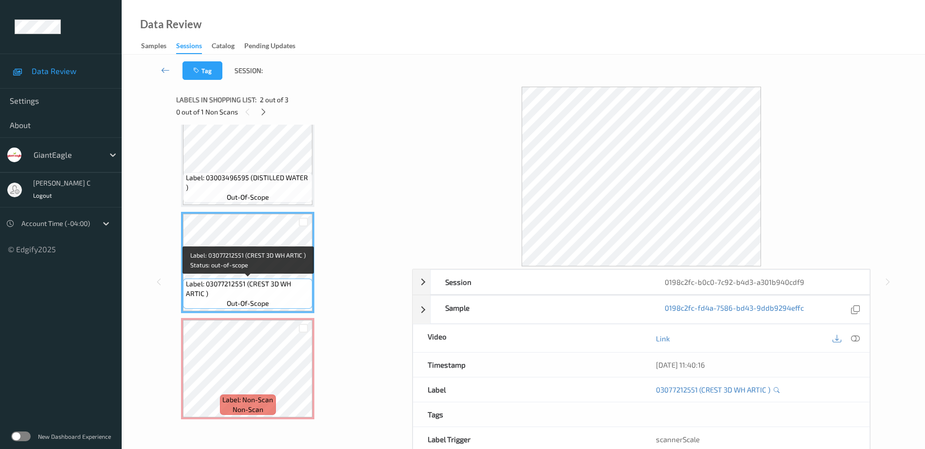
scroll to position [0, 0]
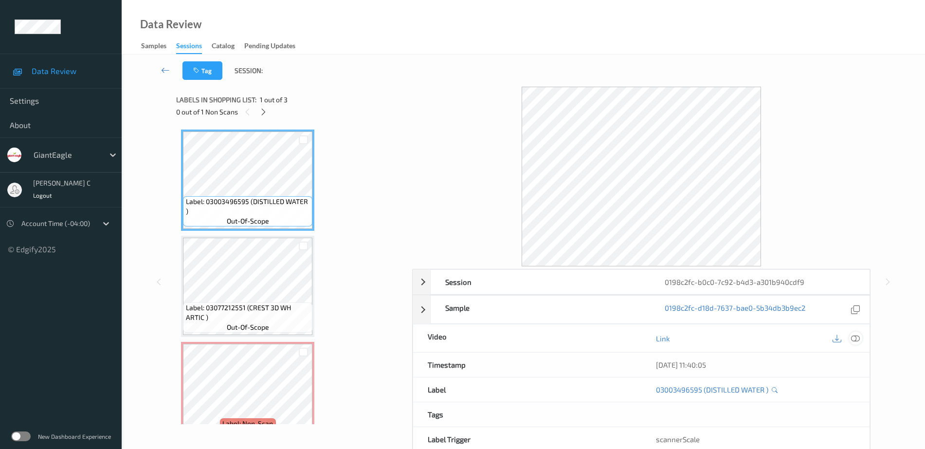
click at [859, 339] on icon at bounding box center [855, 338] width 9 height 9
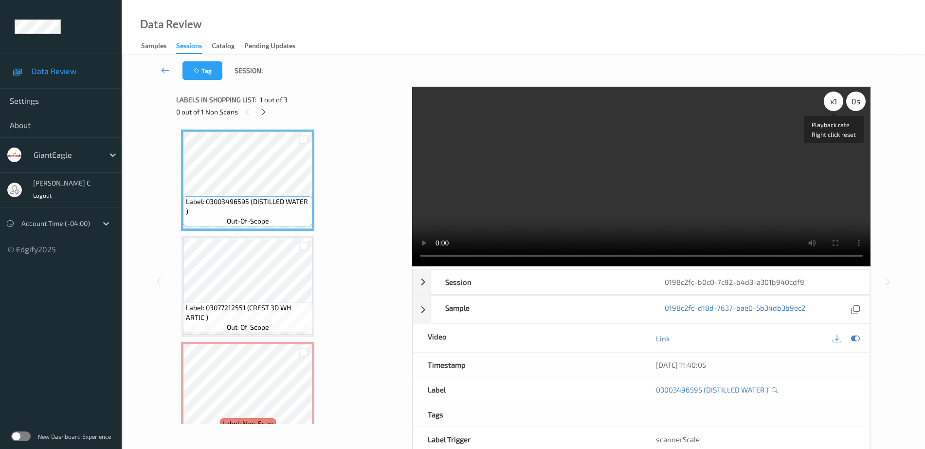
click at [840, 105] on div "x 1 0 s Playback rate Right click reset" at bounding box center [845, 100] width 42 height 19
click at [840, 105] on div "x 1" at bounding box center [833, 100] width 19 height 19
click at [829, 102] on div "x 2" at bounding box center [833, 100] width 19 height 19
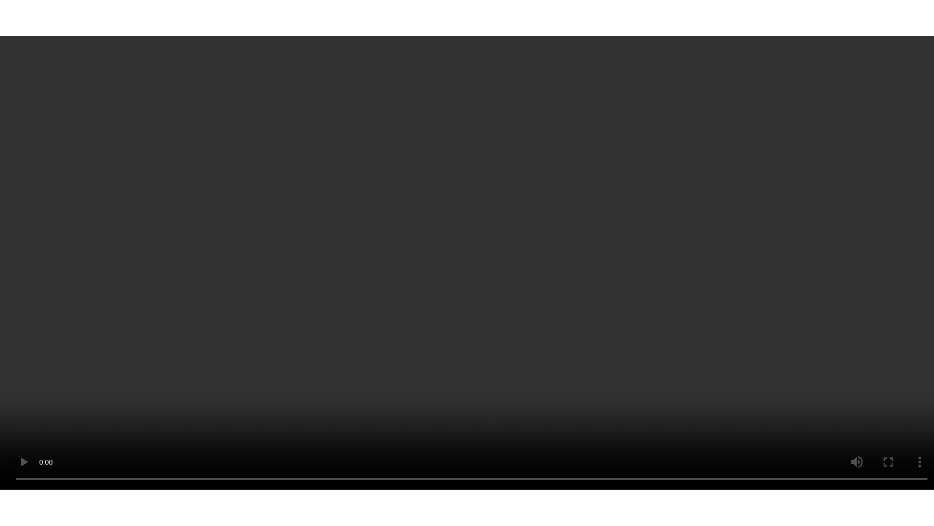
scroll to position [24, 0]
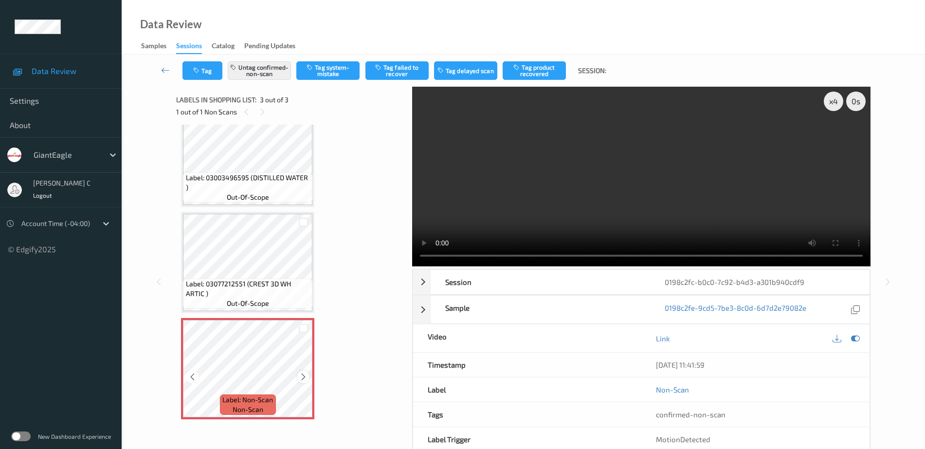
click at [298, 380] on div "Label: Non-Scan non-scan" at bounding box center [247, 368] width 133 height 101
click at [300, 380] on icon at bounding box center [303, 376] width 8 height 9
click at [258, 68] on button "Untag confirmed-non-scan" at bounding box center [259, 70] width 63 height 18
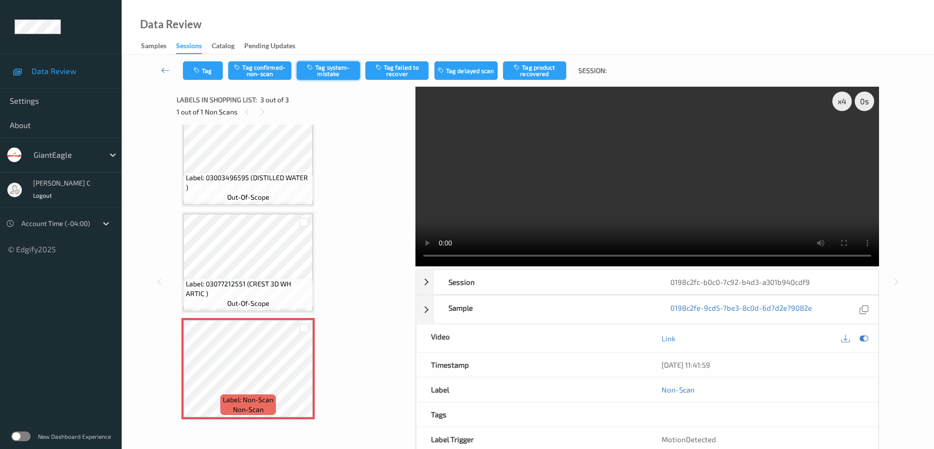
click at [345, 64] on button "Tag system-mistake" at bounding box center [328, 70] width 63 height 18
click at [211, 73] on button "Tag" at bounding box center [203, 70] width 40 height 18
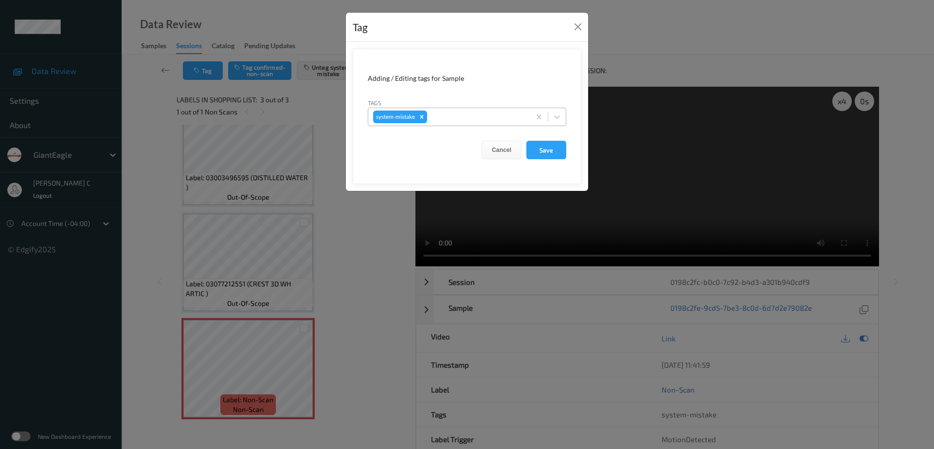
click at [459, 120] on div at bounding box center [477, 117] width 96 height 12
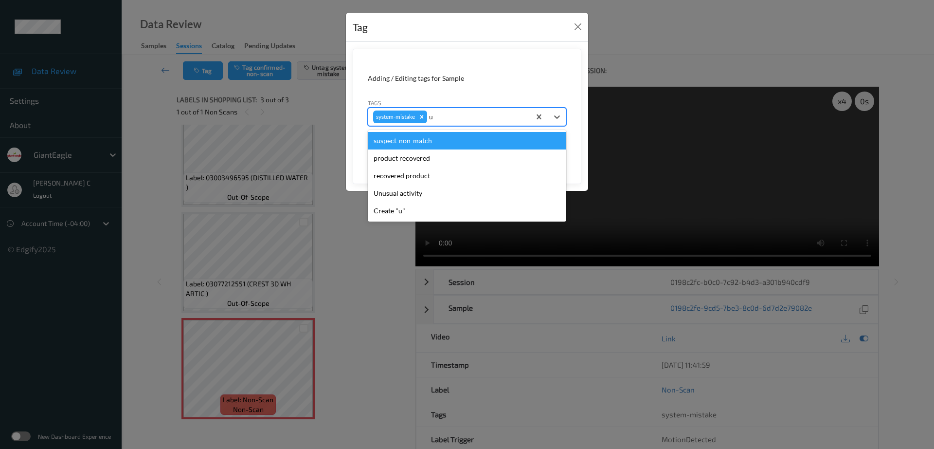
type input "un"
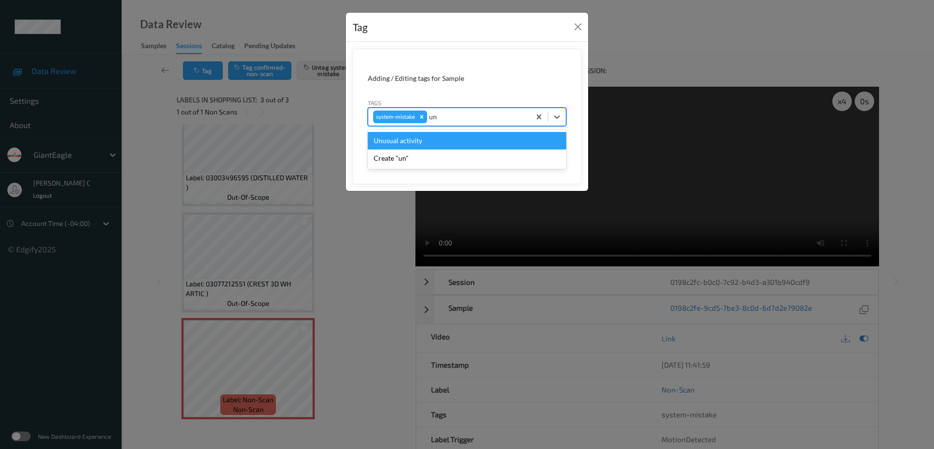
click at [409, 145] on div "Unusual activity" at bounding box center [467, 141] width 199 height 18
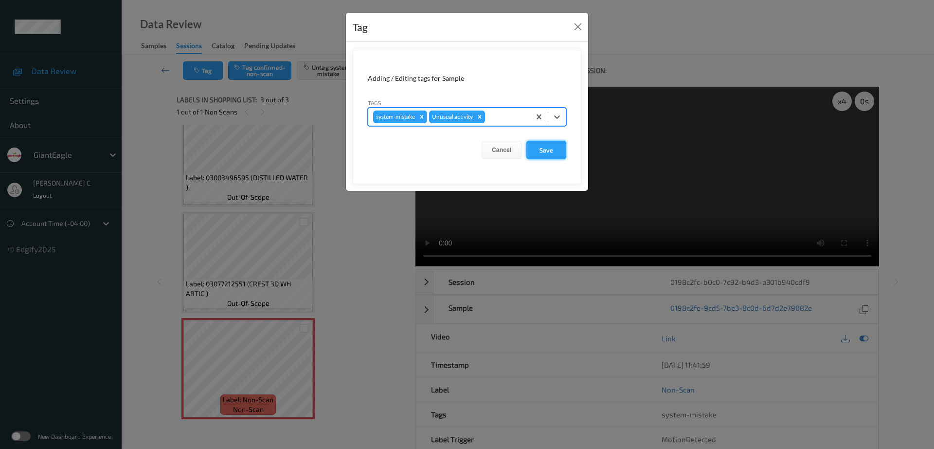
click at [553, 152] on button "Save" at bounding box center [546, 150] width 40 height 18
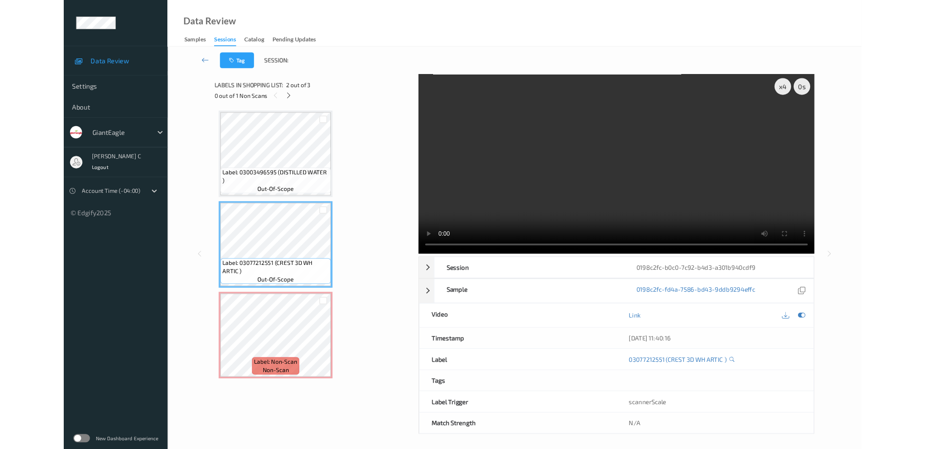
scroll to position [0, 0]
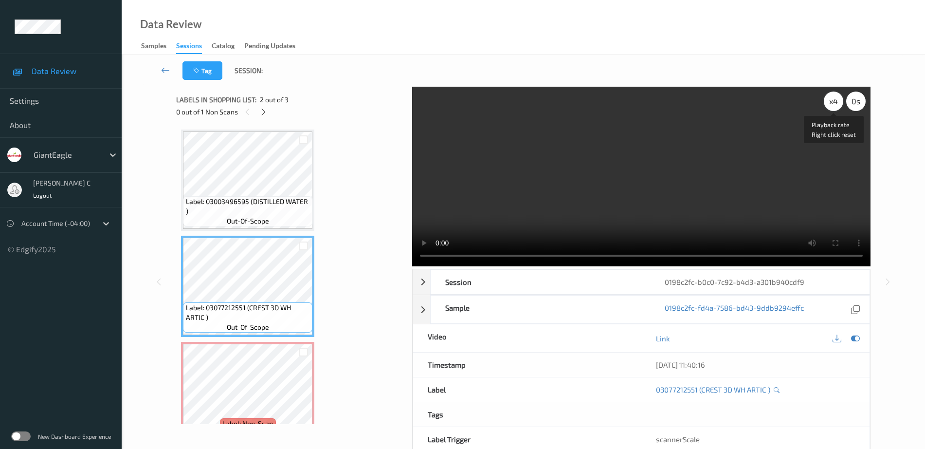
click at [830, 106] on div "x 4" at bounding box center [833, 100] width 19 height 19
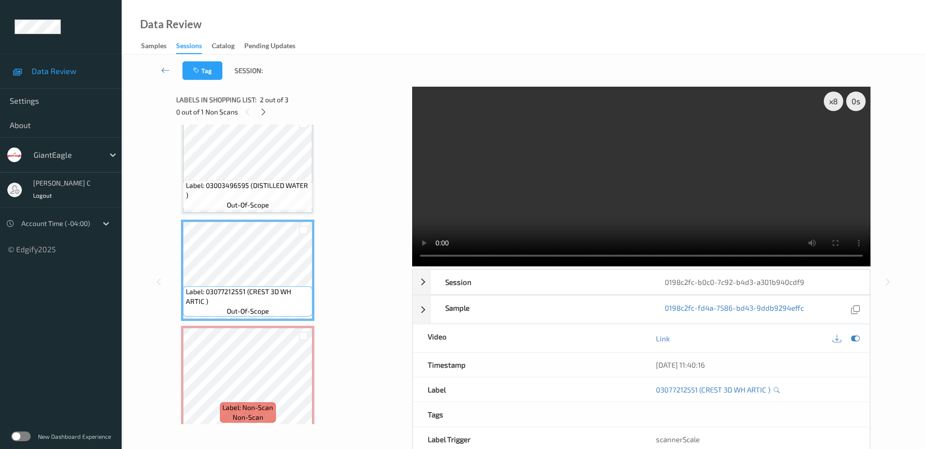
scroll to position [24, 0]
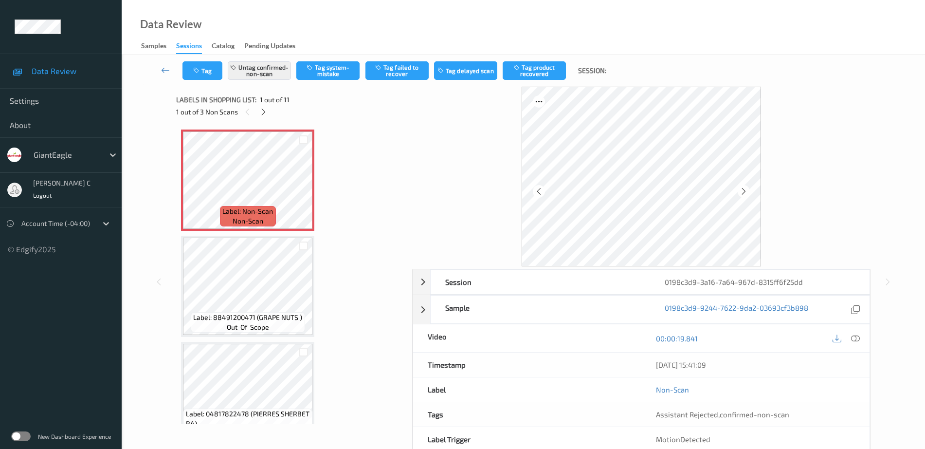
click at [862, 341] on div "00:00:19.841" at bounding box center [755, 338] width 228 height 28
click at [854, 336] on icon at bounding box center [855, 338] width 9 height 9
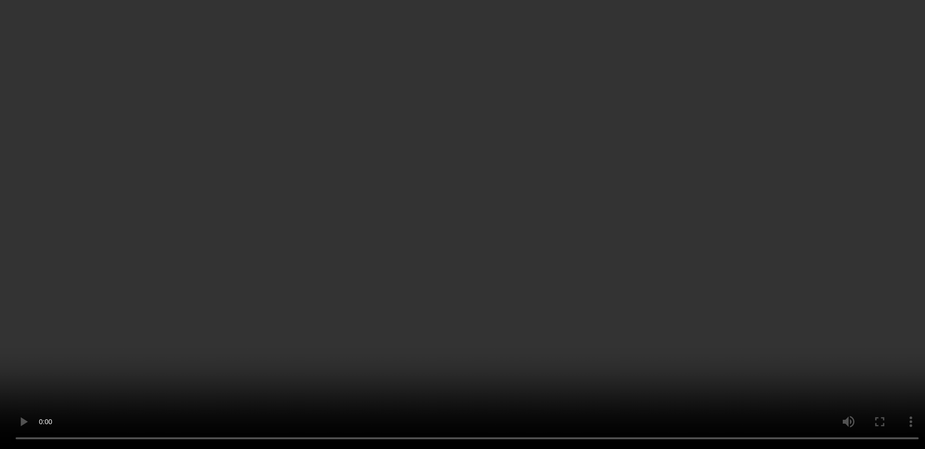
scroll to position [122, 0]
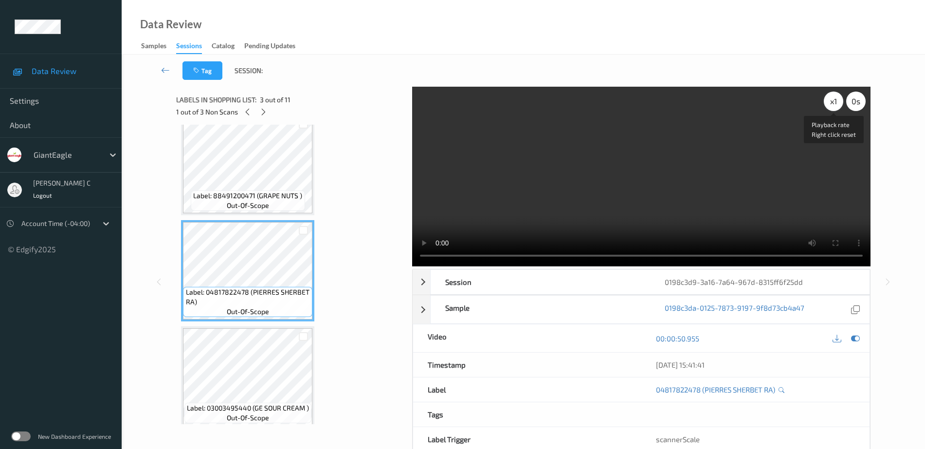
click at [835, 99] on div "x 1" at bounding box center [833, 100] width 19 height 19
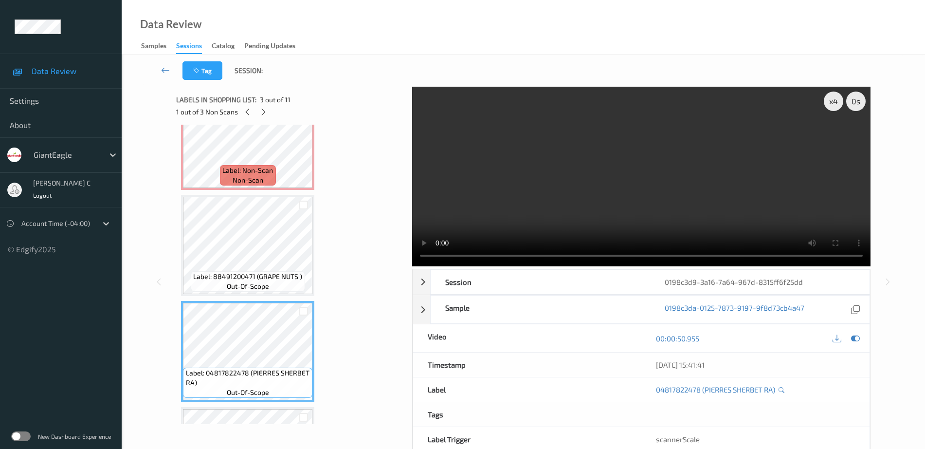
scroll to position [0, 0]
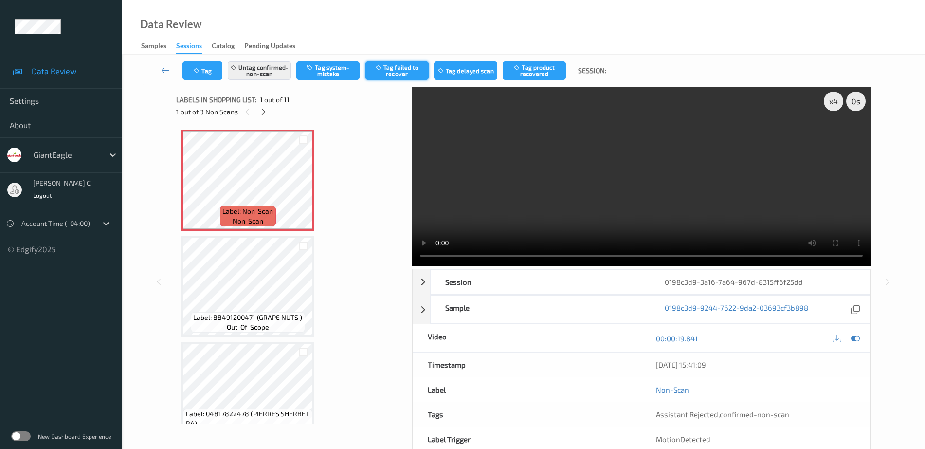
click at [391, 75] on button "Tag failed to recover" at bounding box center [396, 70] width 63 height 18
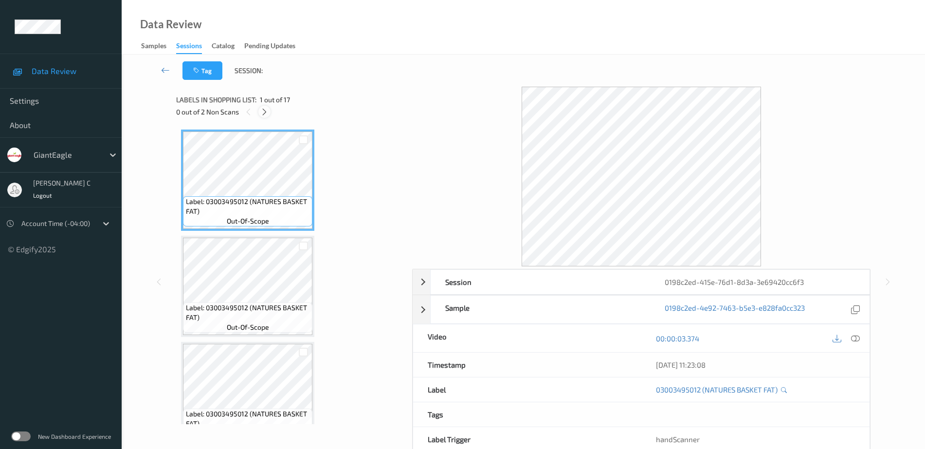
click at [265, 111] on icon at bounding box center [264, 112] width 8 height 9
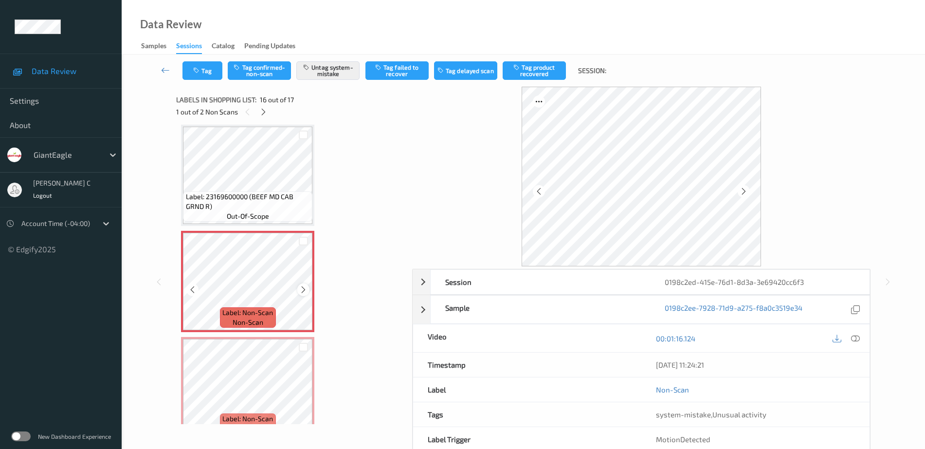
click at [299, 290] on icon at bounding box center [303, 289] width 8 height 9
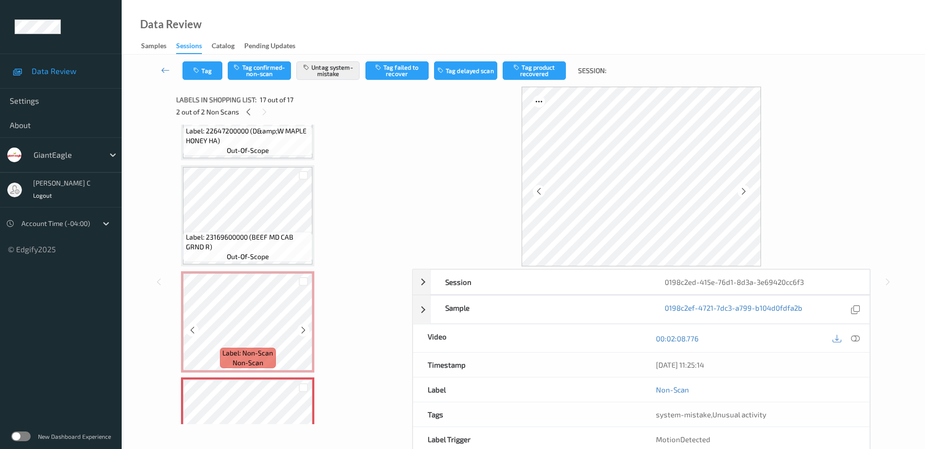
scroll to position [1429, 0]
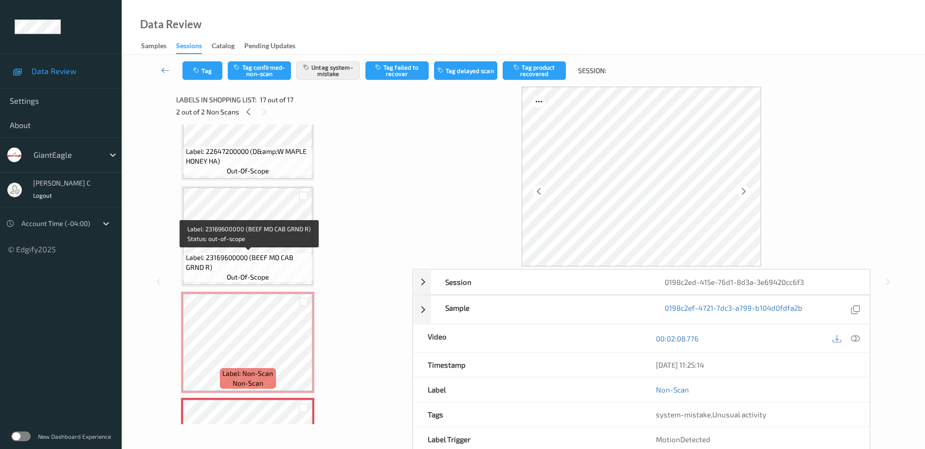
click at [249, 254] on span "Label: 23169600000 (BEEF MD CAB GRND R)" at bounding box center [248, 262] width 125 height 19
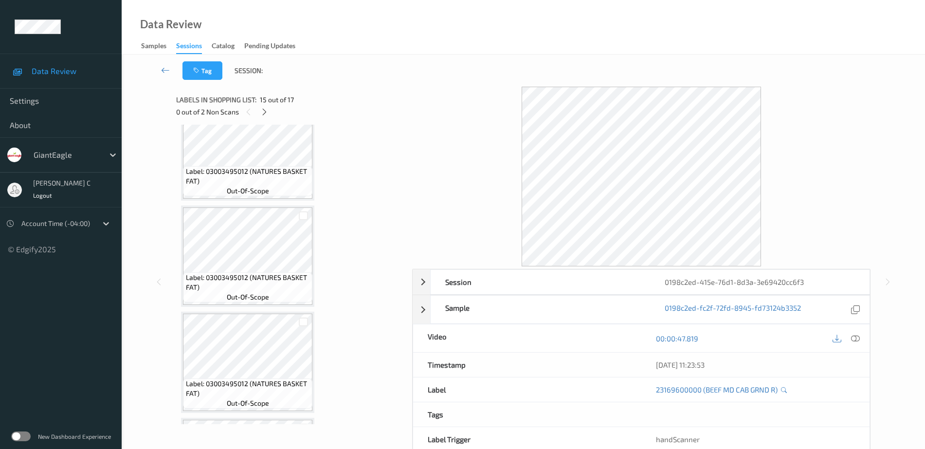
scroll to position [0, 0]
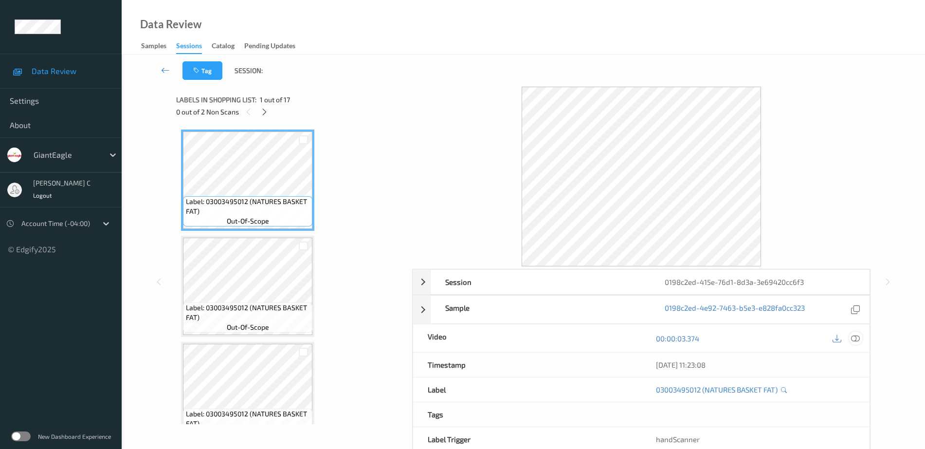
click at [860, 335] on div at bounding box center [855, 337] width 13 height 13
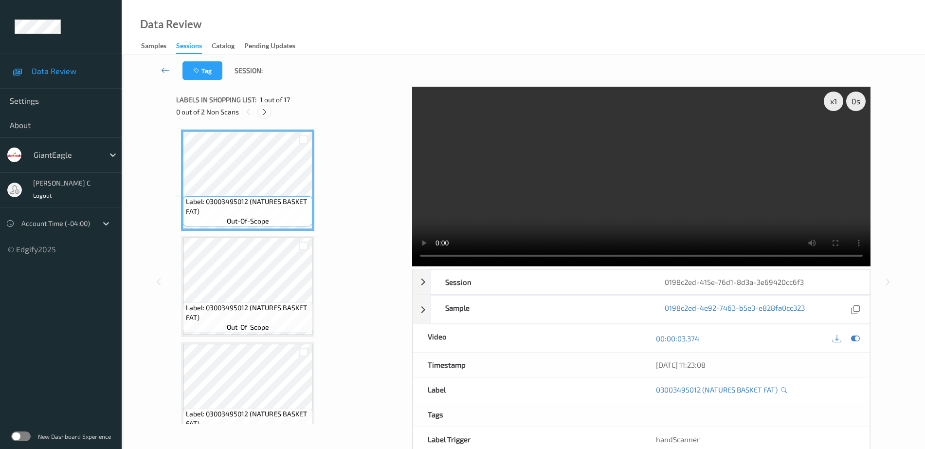
click at [265, 115] on icon at bounding box center [264, 112] width 8 height 9
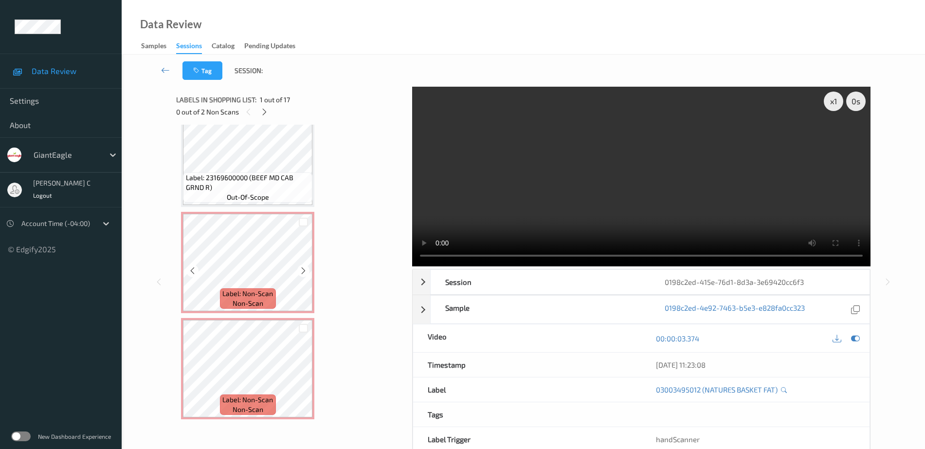
scroll to position [48, 0]
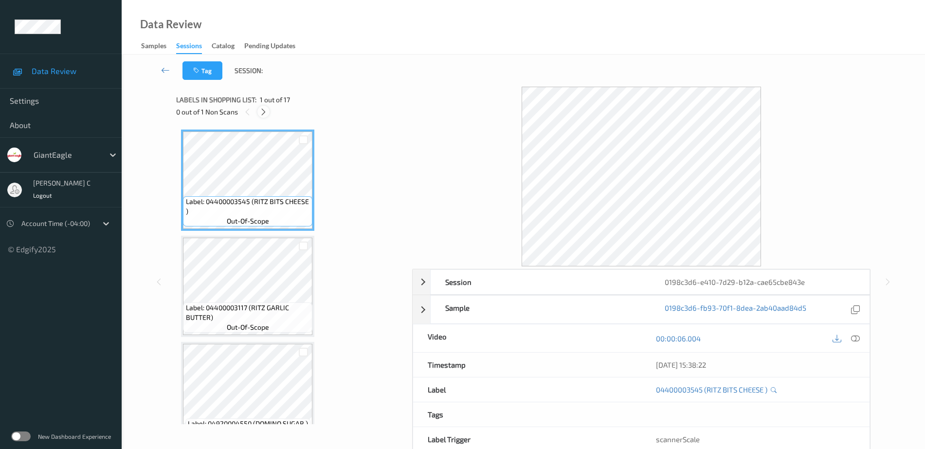
click at [263, 114] on icon at bounding box center [263, 112] width 8 height 9
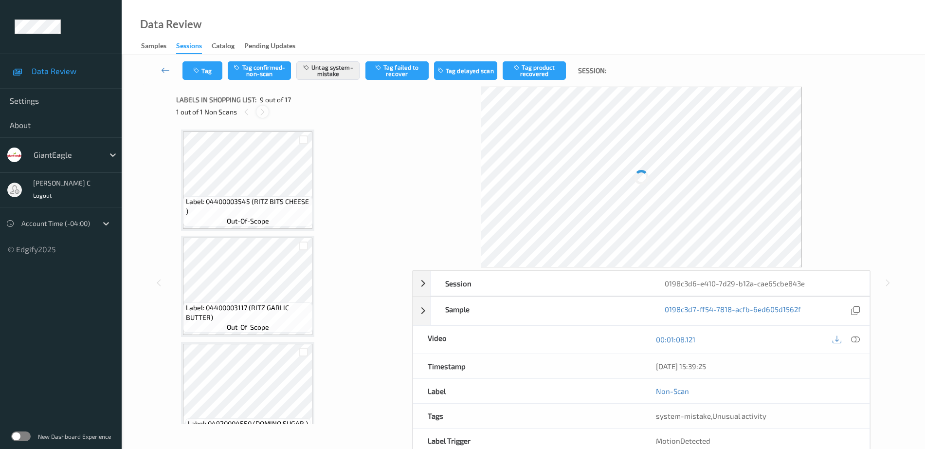
scroll to position [747, 0]
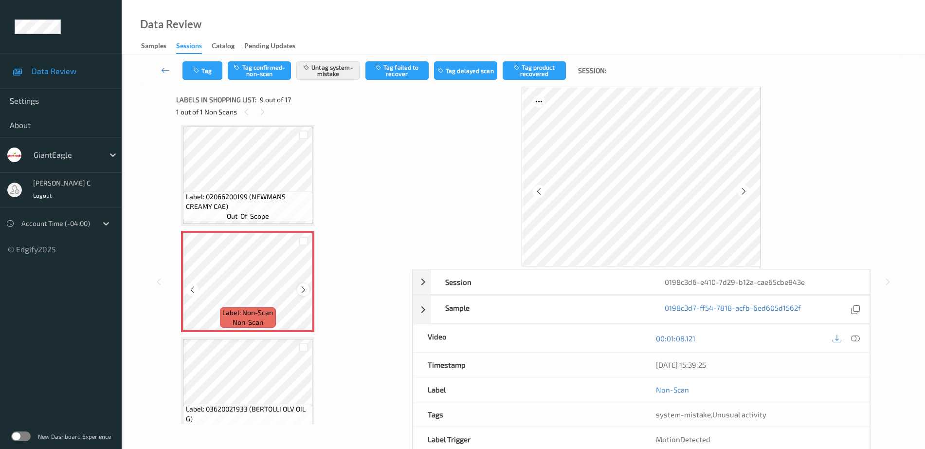
click at [302, 290] on icon at bounding box center [303, 289] width 8 height 9
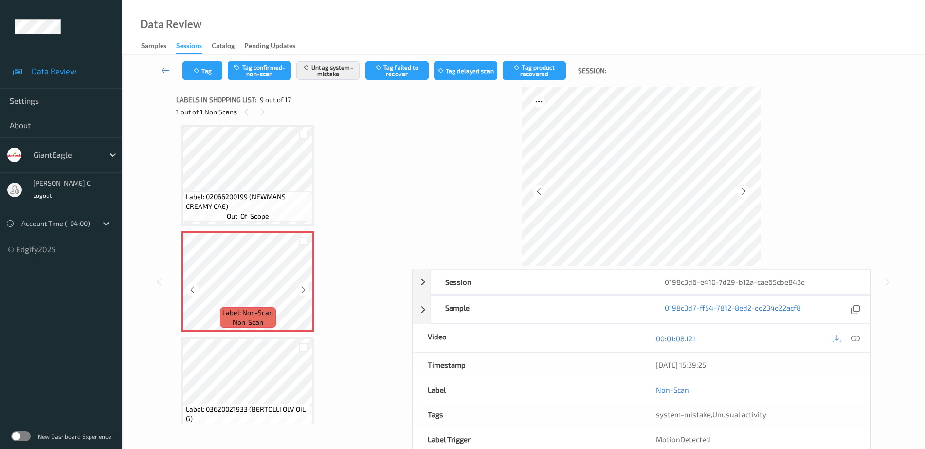
click at [255, 210] on span "Label: 02066200199 (NEWMANS CREAMY CAE)" at bounding box center [248, 201] width 125 height 19
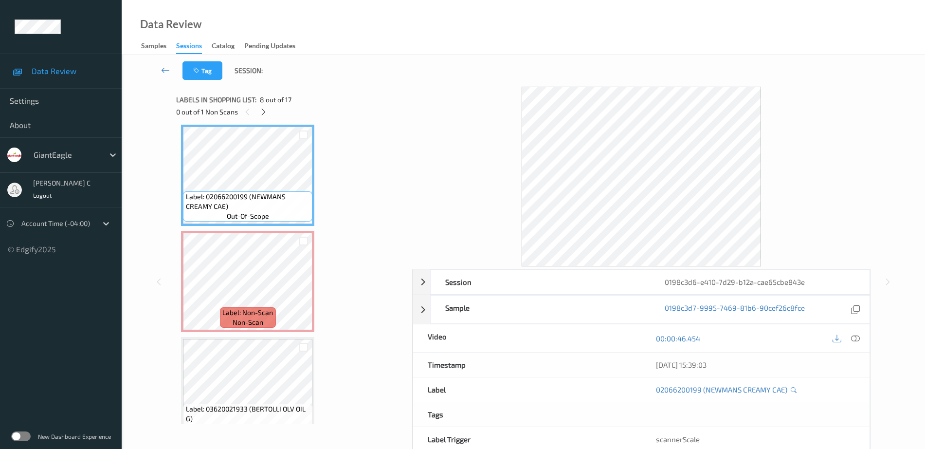
click at [848, 339] on div at bounding box center [846, 337] width 32 height 13
click at [855, 338] on icon at bounding box center [855, 338] width 9 height 9
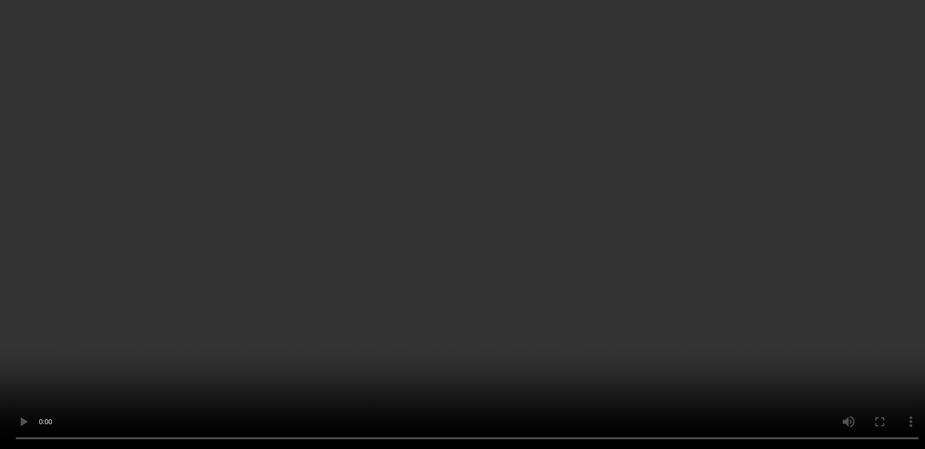
scroll to position [869, 0]
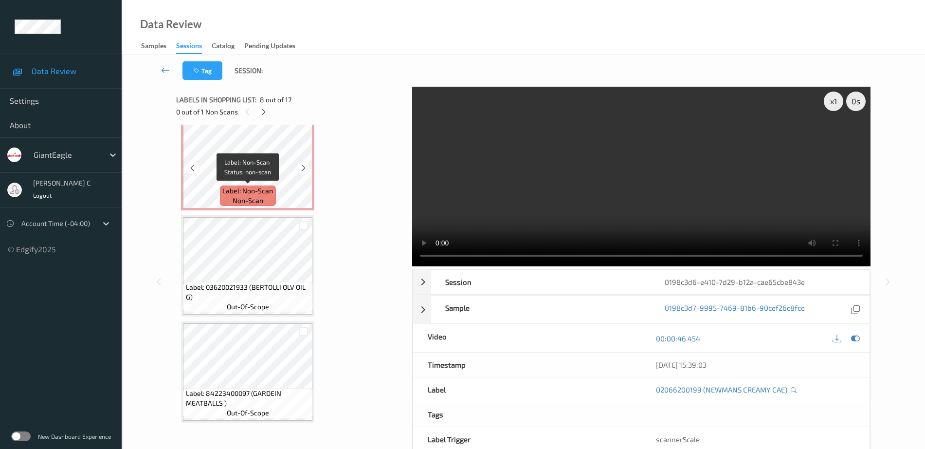
click at [264, 190] on span "Label: Non-Scan" at bounding box center [247, 191] width 51 height 10
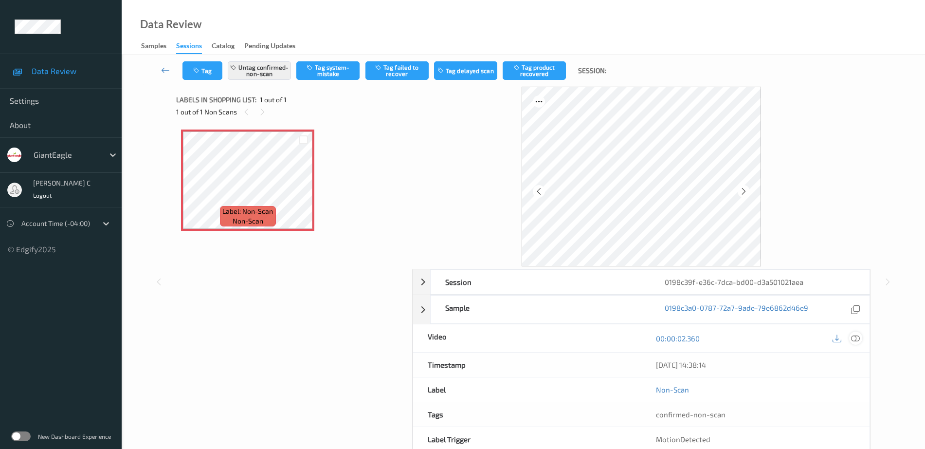
click at [856, 336] on icon at bounding box center [855, 338] width 9 height 9
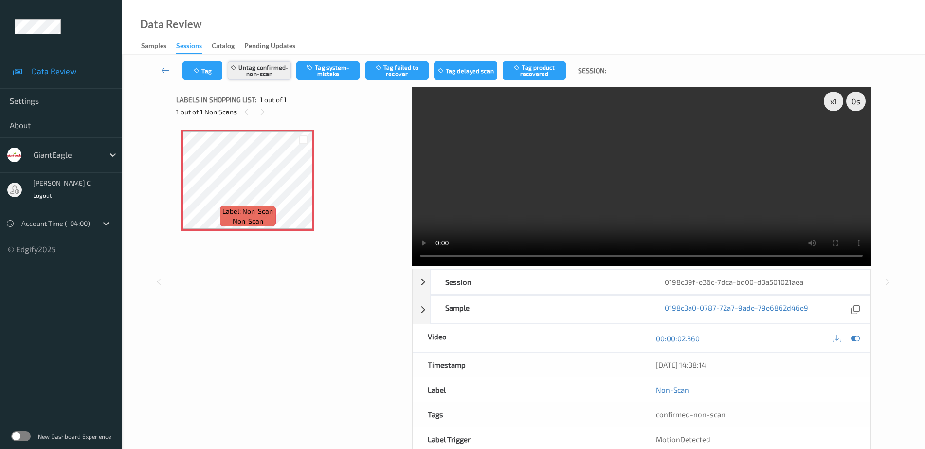
click at [273, 72] on button "Untag confirmed-non-scan" at bounding box center [259, 70] width 63 height 18
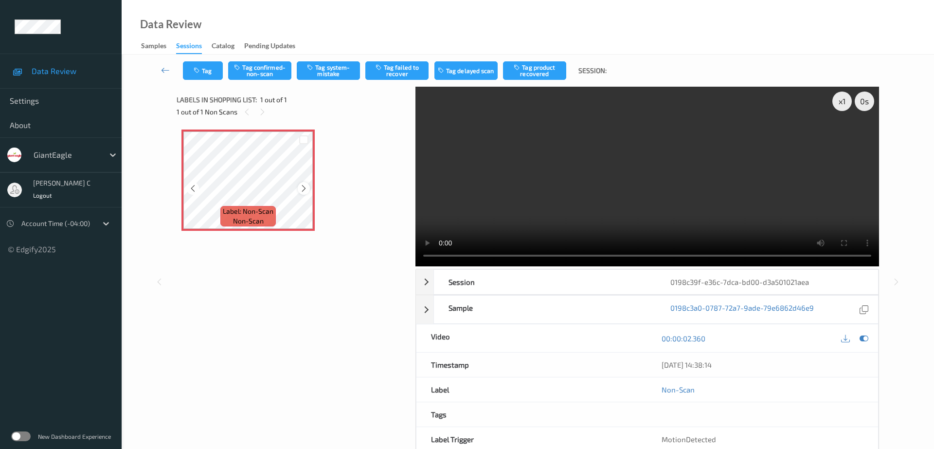
click at [301, 189] on icon at bounding box center [304, 188] width 8 height 9
click at [315, 73] on button "Tag system-mistake" at bounding box center [328, 70] width 63 height 18
click at [198, 73] on icon "button" at bounding box center [198, 70] width 8 height 7
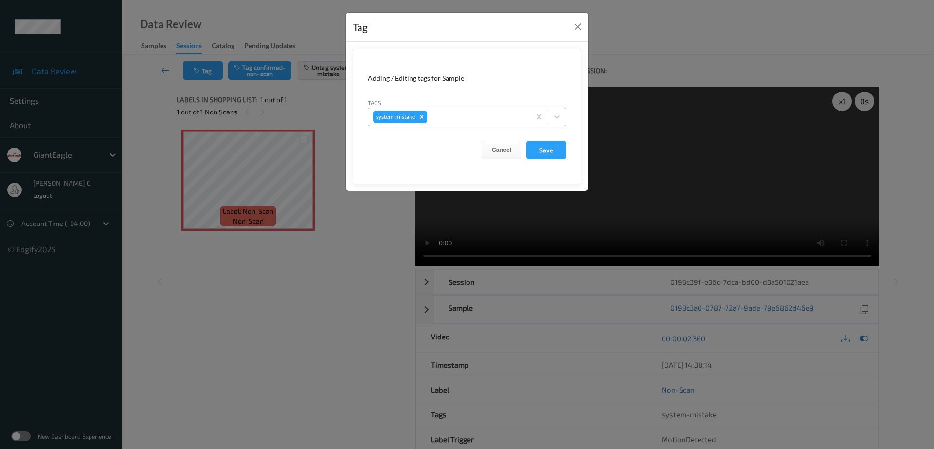
click at [453, 115] on div at bounding box center [477, 117] width 96 height 12
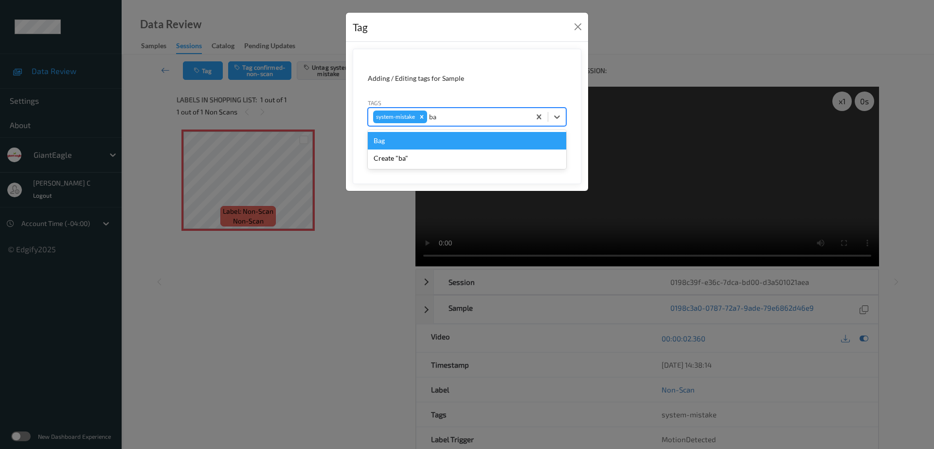
type input "bag"
click at [410, 145] on div "Bag" at bounding box center [467, 141] width 199 height 18
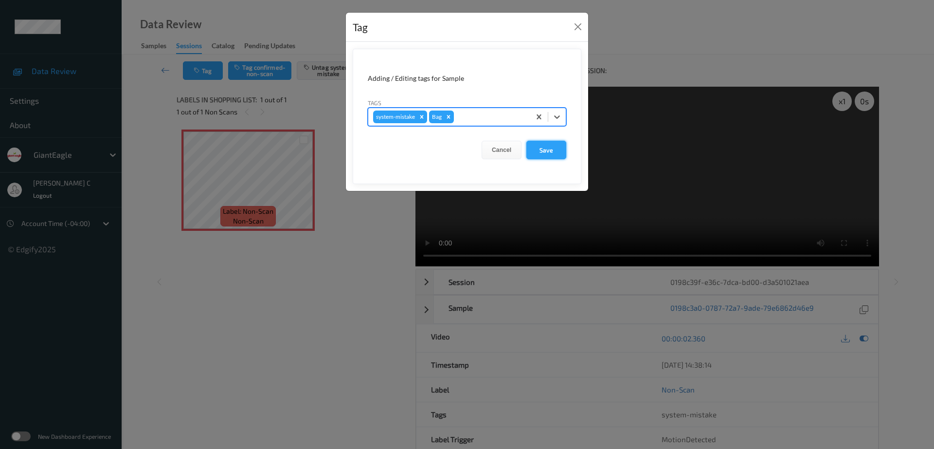
click at [546, 152] on button "Save" at bounding box center [546, 150] width 40 height 18
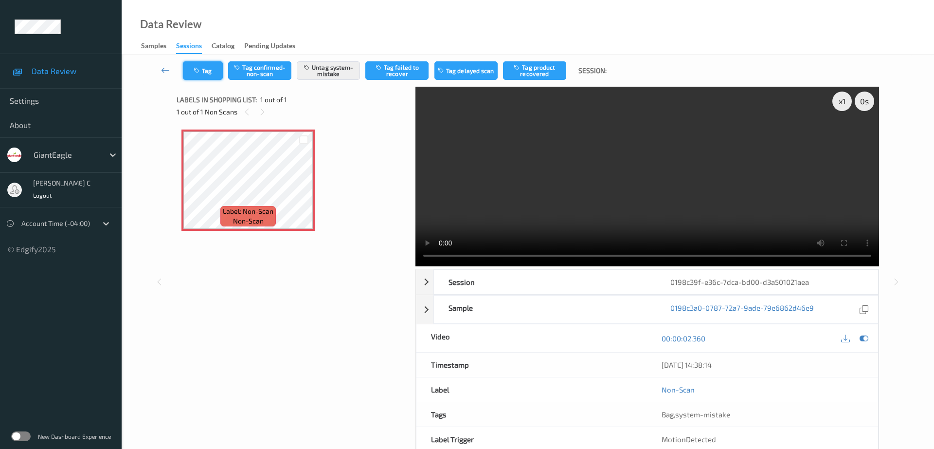
click at [201, 67] on icon "button" at bounding box center [198, 70] width 8 height 7
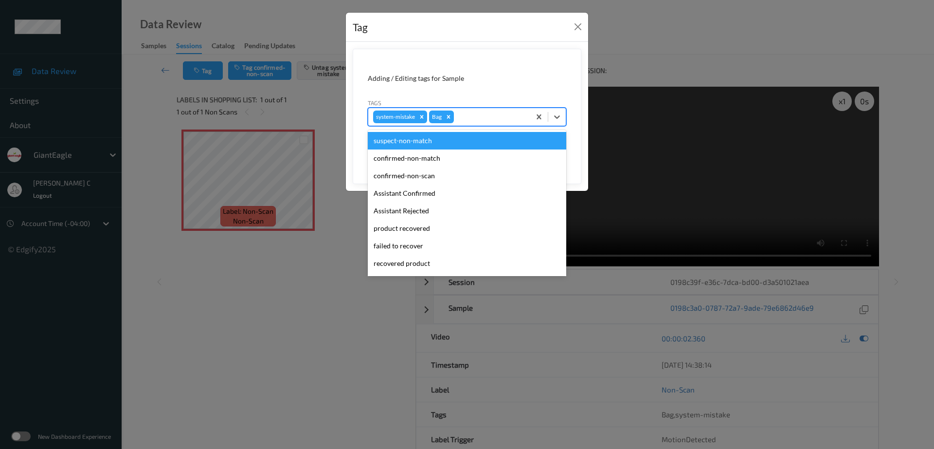
click at [488, 117] on div at bounding box center [491, 117] width 70 height 12
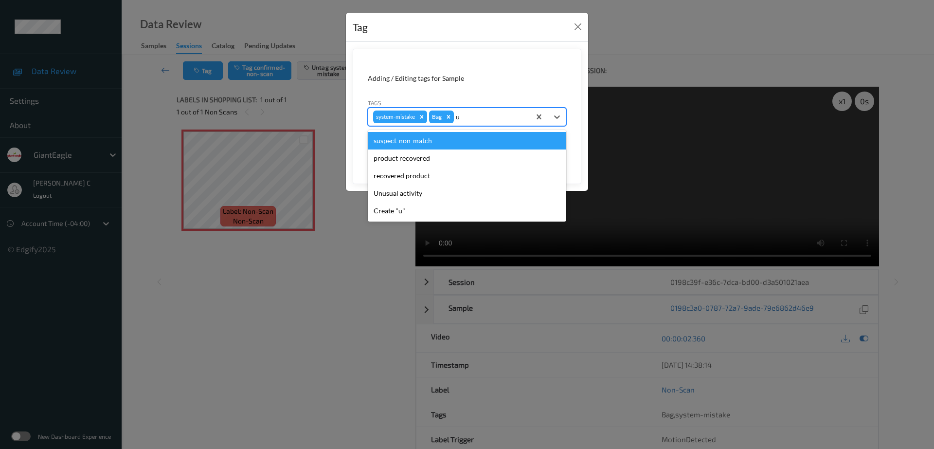
type input "un"
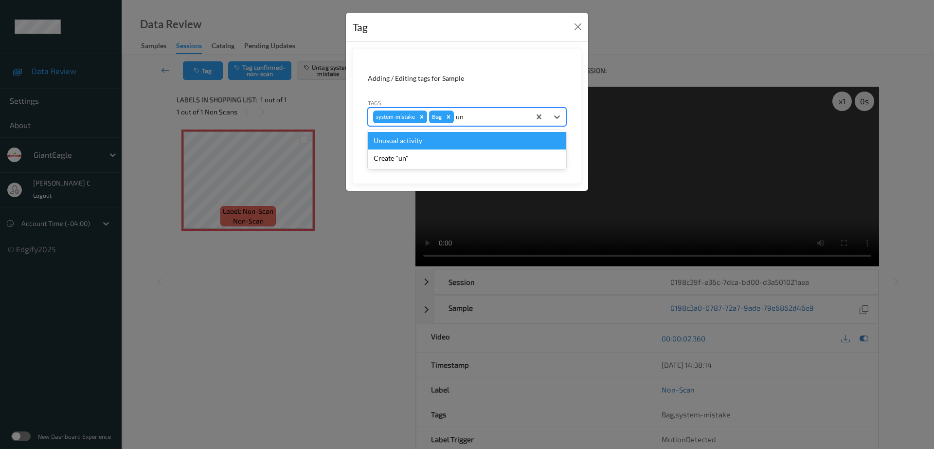
click at [441, 144] on div "Unusual activity" at bounding box center [467, 141] width 199 height 18
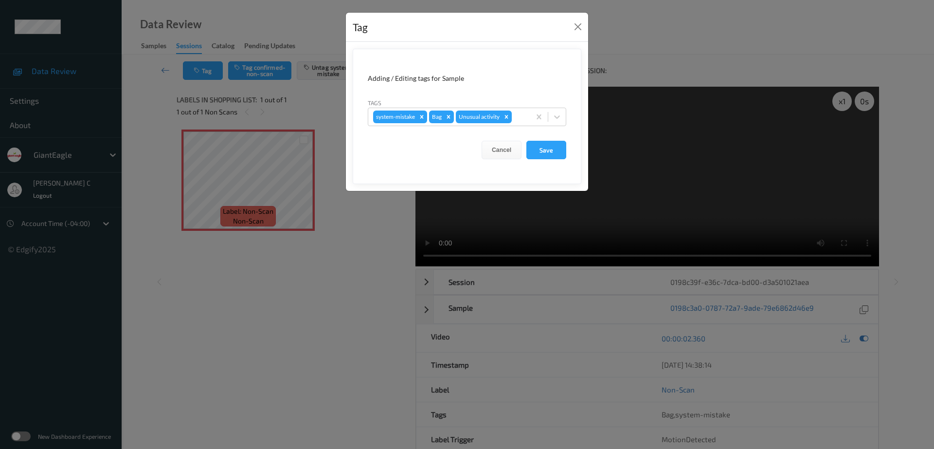
click at [540, 160] on form "Adding / Editing tags for Sample Tags system-mistake Bag Unusual activity Cance…" at bounding box center [467, 116] width 229 height 135
click at [537, 150] on button "Save" at bounding box center [546, 150] width 40 height 18
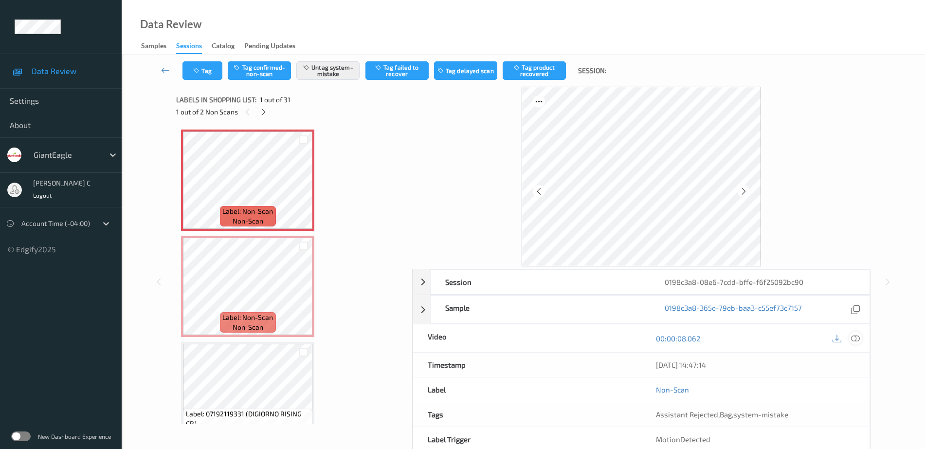
click at [856, 336] on icon at bounding box center [855, 338] width 9 height 9
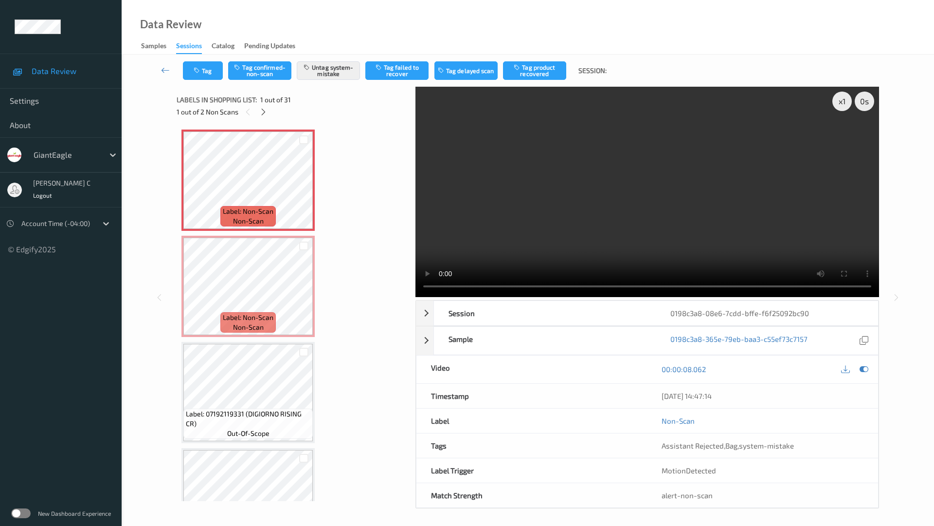
click at [416, 297] on video at bounding box center [648, 192] width 464 height 210
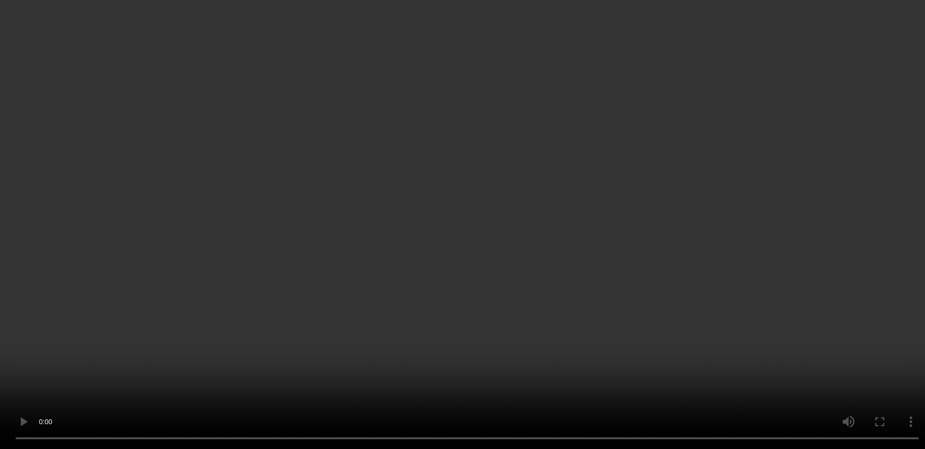
scroll to position [122, 0]
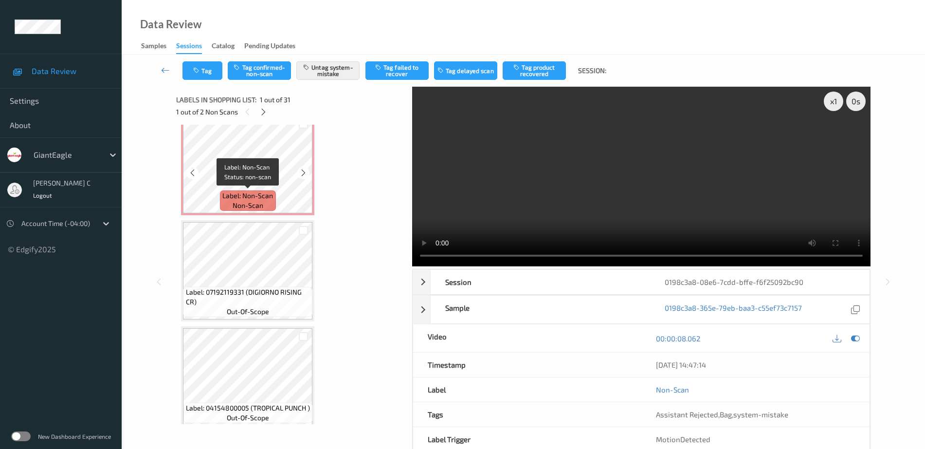
click at [257, 199] on span "Label: Non-Scan" at bounding box center [247, 196] width 51 height 10
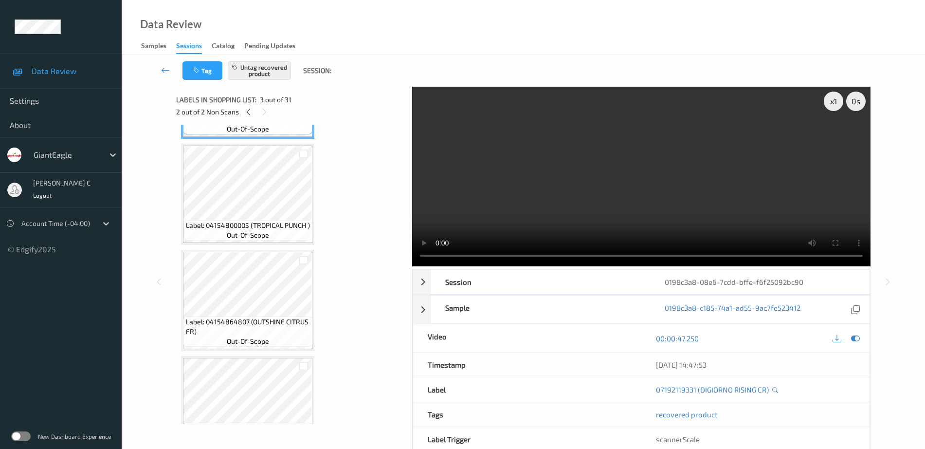
scroll to position [61, 0]
